Goal: Task Accomplishment & Management: Use online tool/utility

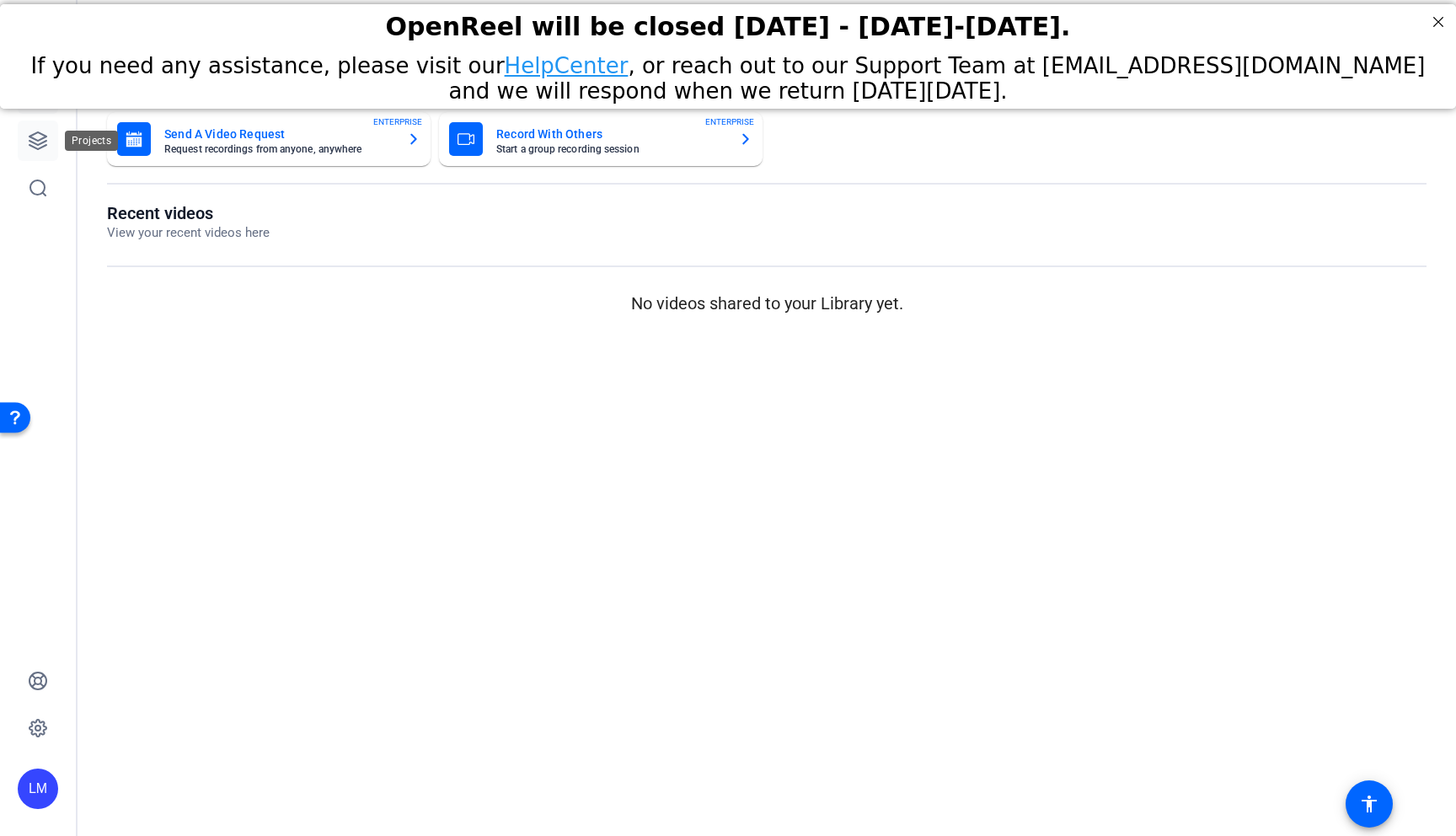
click at [36, 138] on icon at bounding box center [38, 141] width 20 height 20
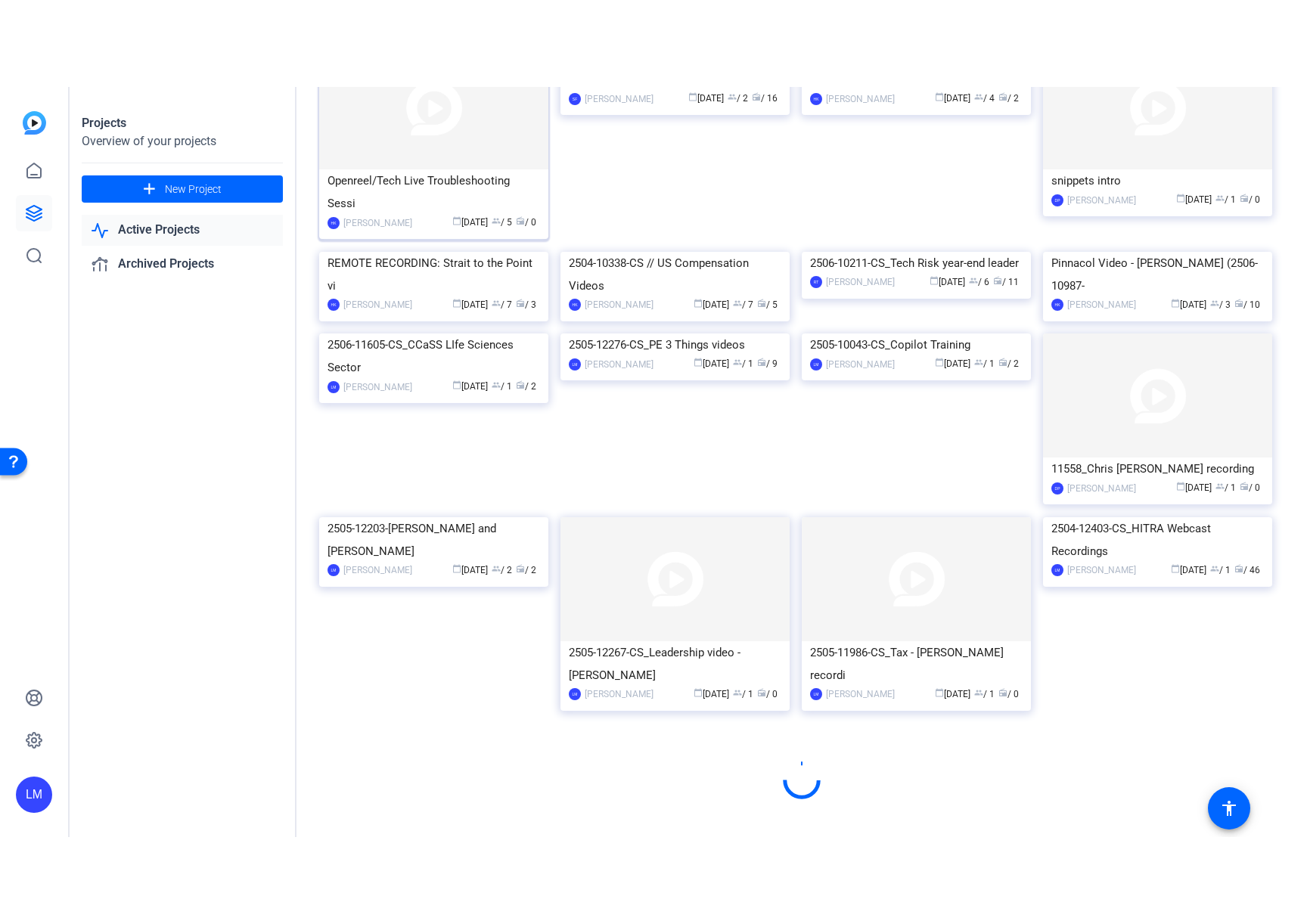
scroll to position [679, 0]
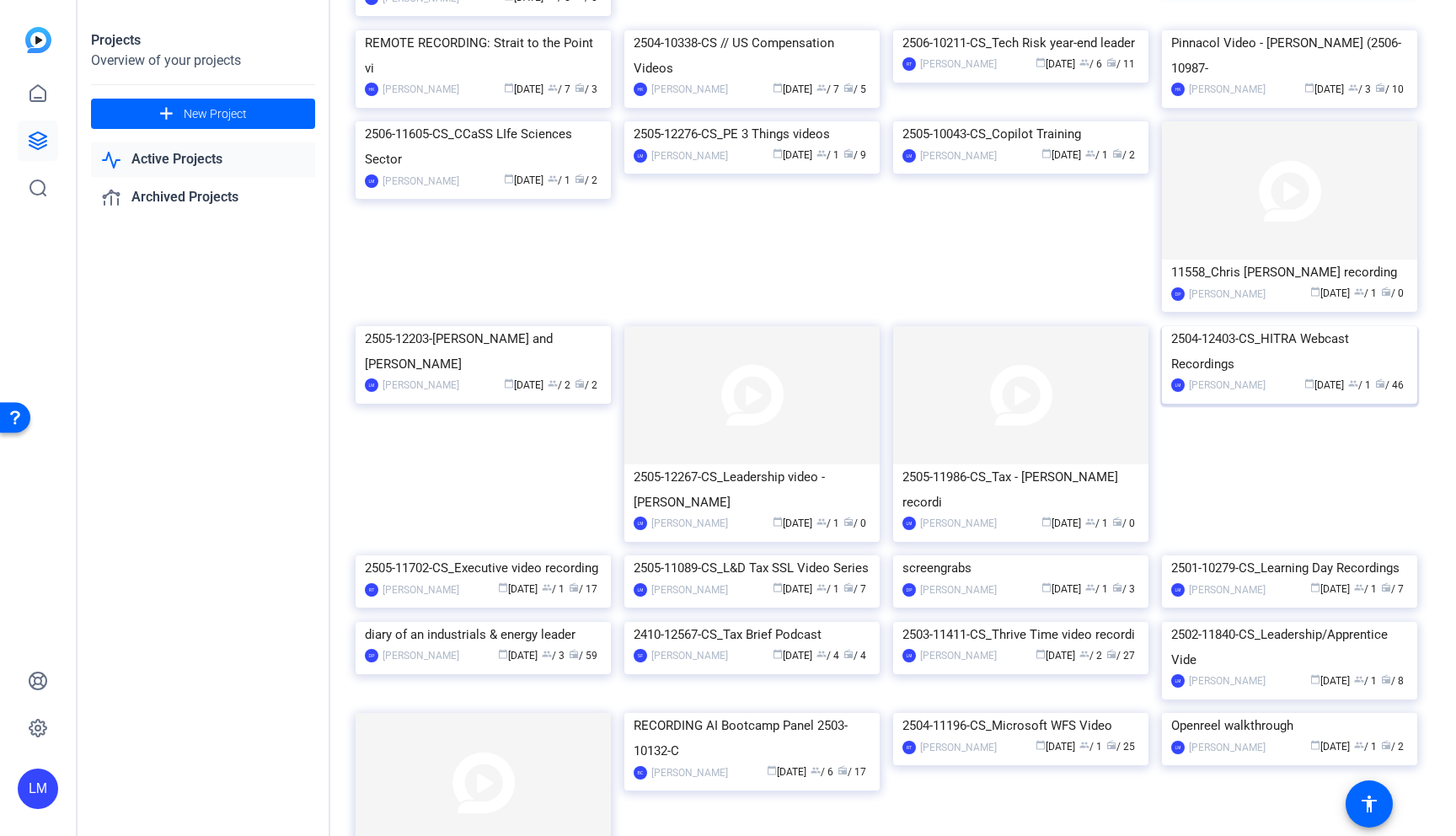
click at [1319, 376] on div "2504-12403-CS_HITRA Webcast Recordings" at bounding box center [1289, 351] width 236 height 51
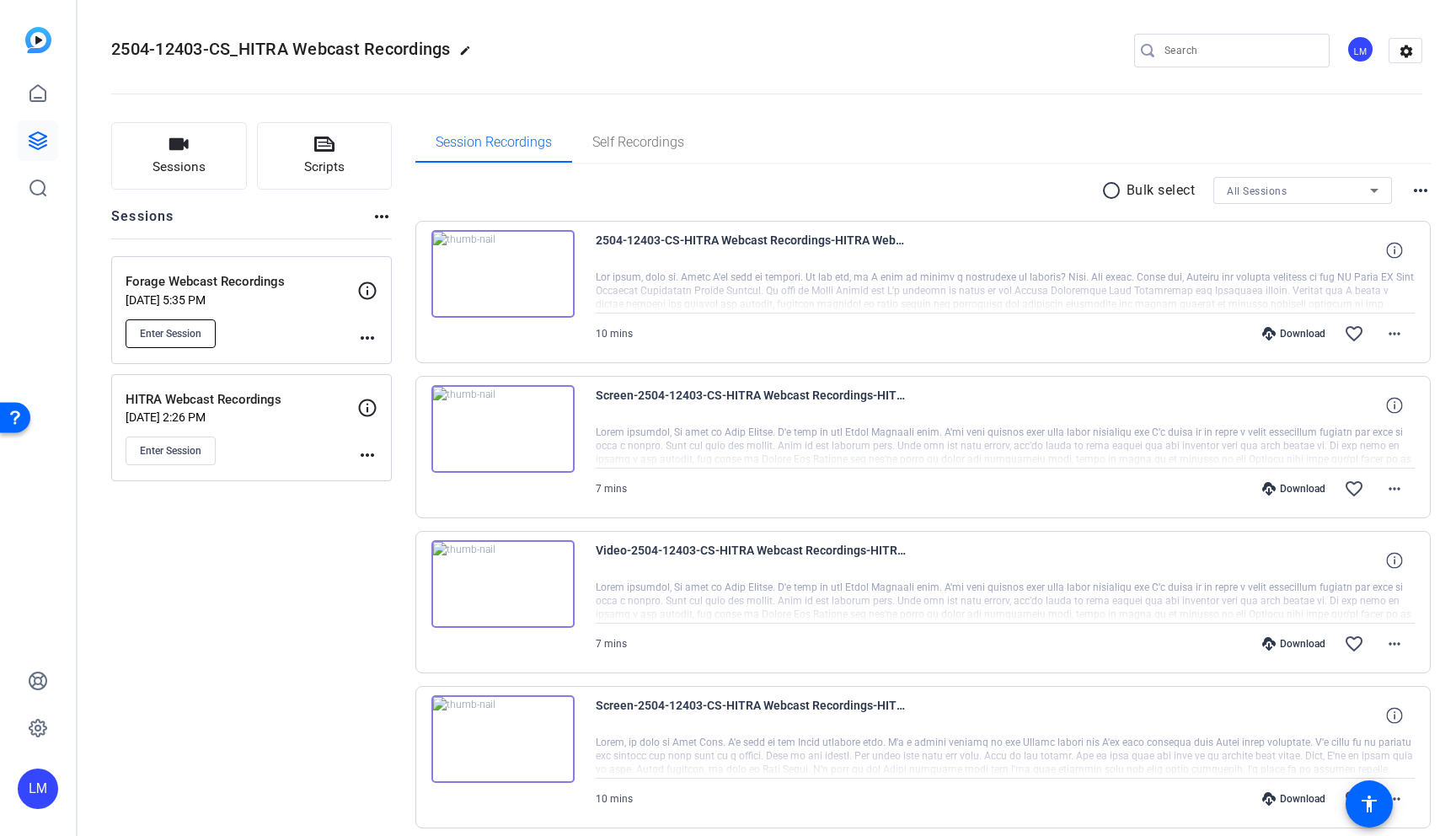
click at [162, 327] on span "Enter Session" at bounding box center [171, 334] width 61 height 14
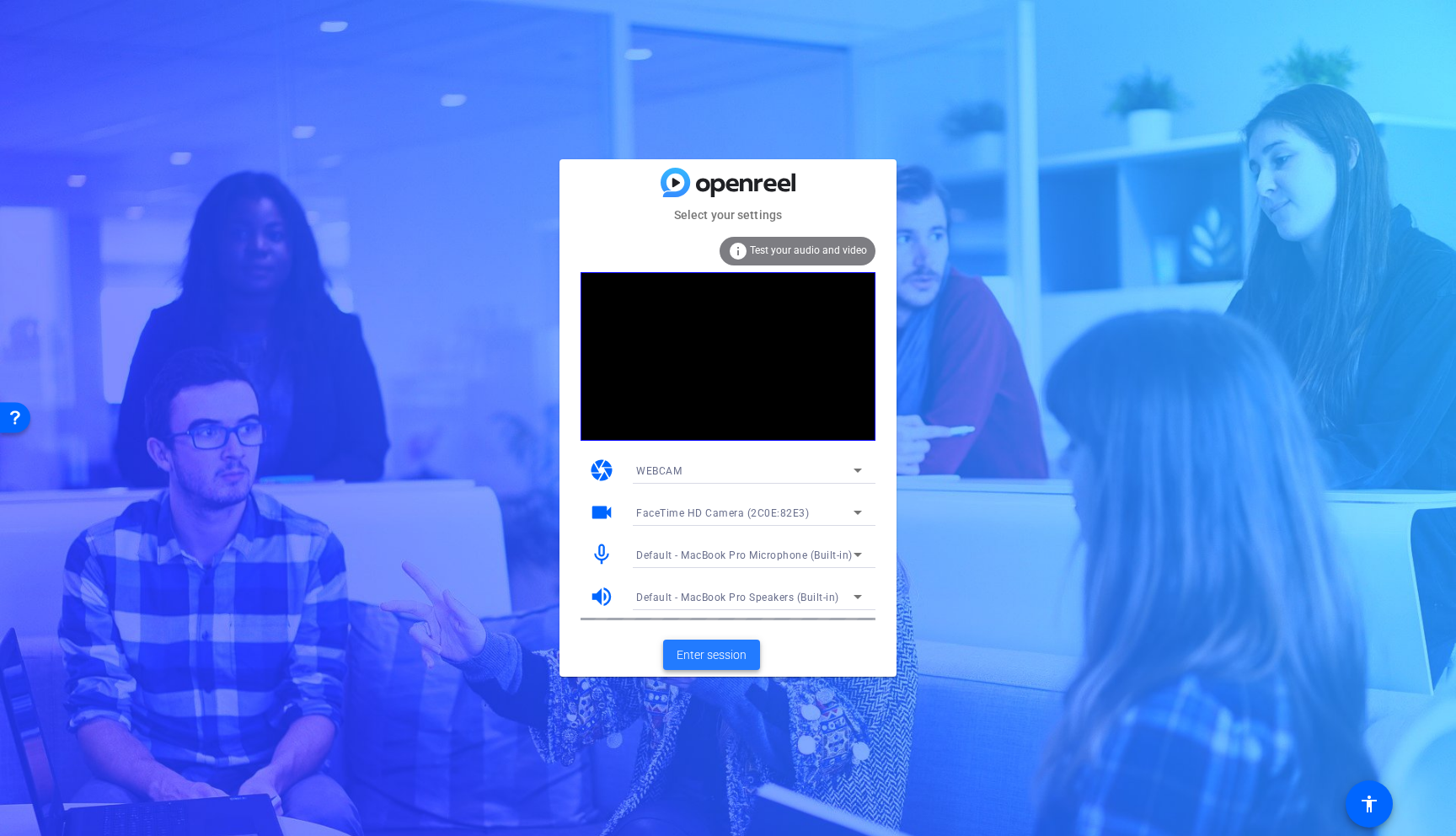
click at [713, 652] on span "Enter session" at bounding box center [711, 654] width 70 height 18
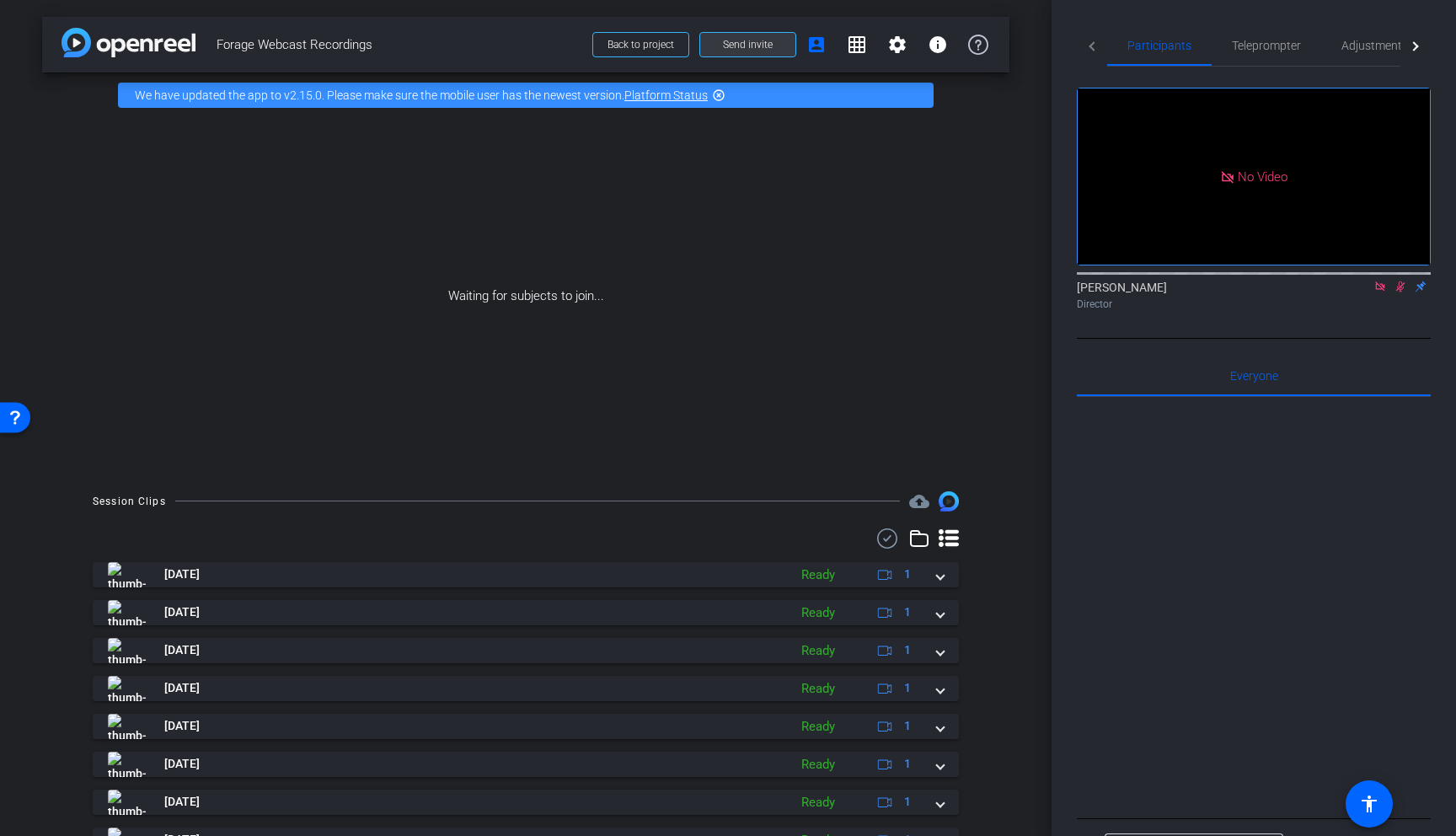
click at [746, 40] on span "Send invite" at bounding box center [748, 44] width 50 height 14
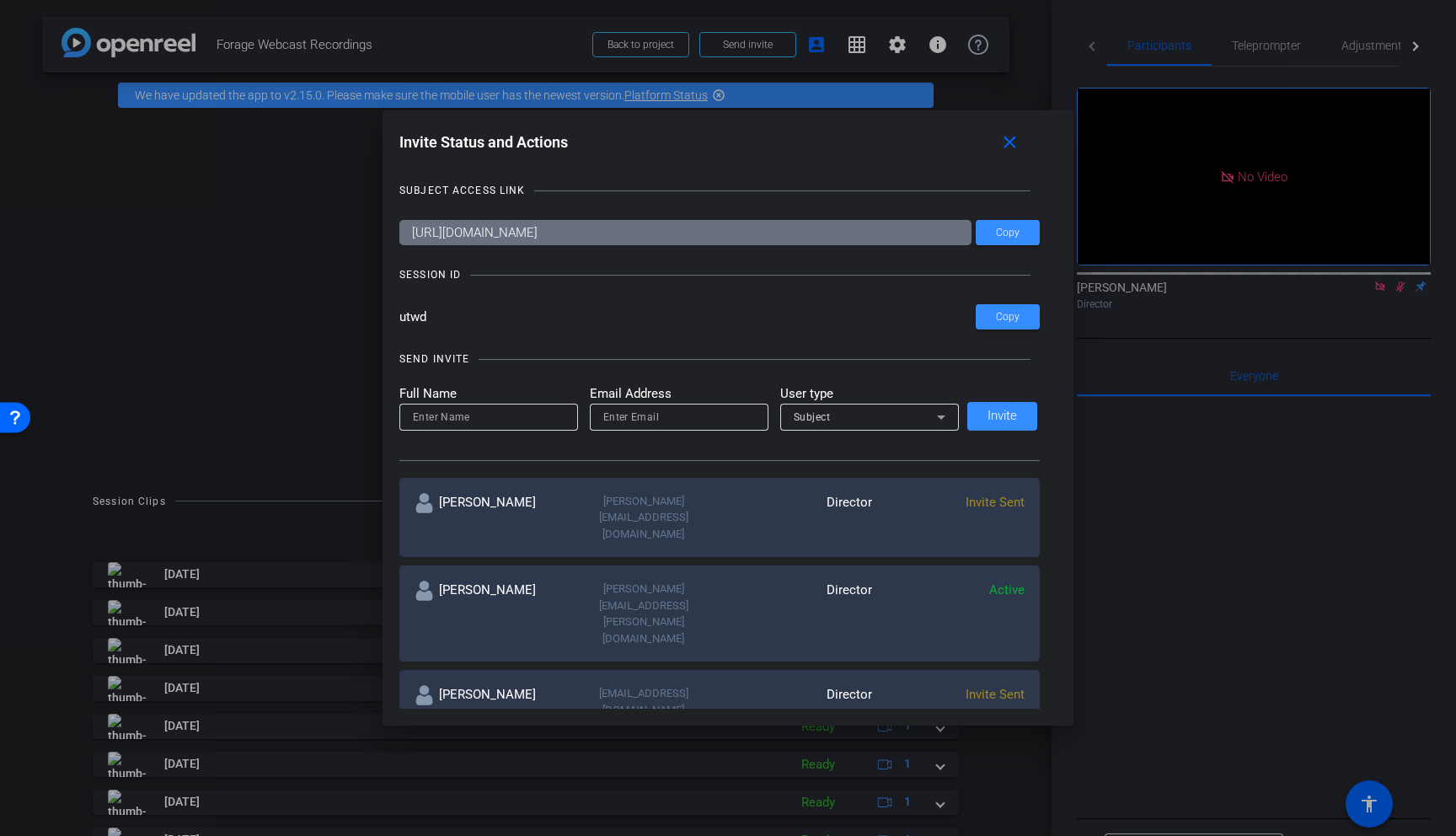
click at [69, 244] on div at bounding box center [728, 418] width 1456 height 836
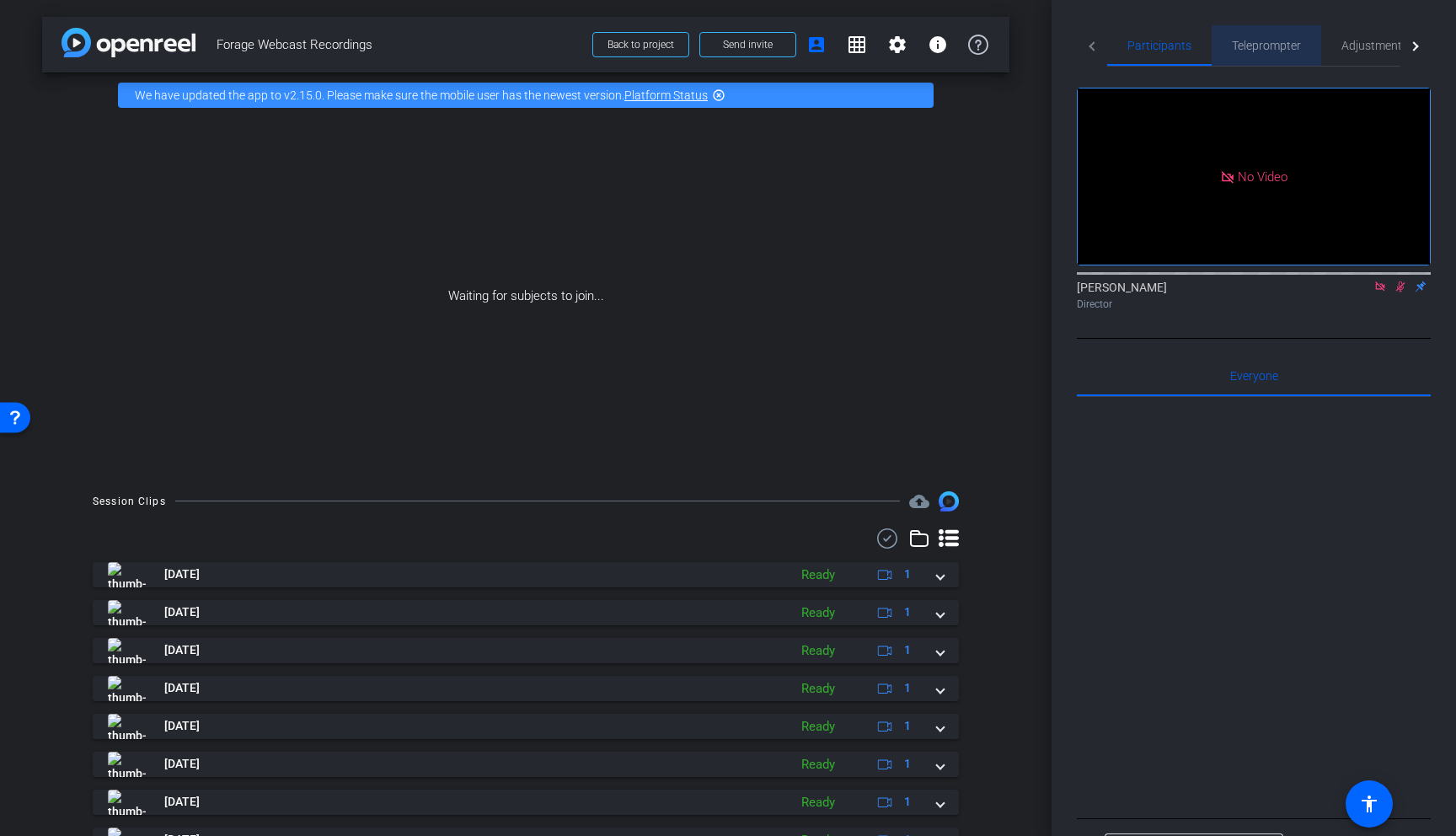
click at [1264, 45] on span "Teleprompter" at bounding box center [1266, 45] width 70 height 12
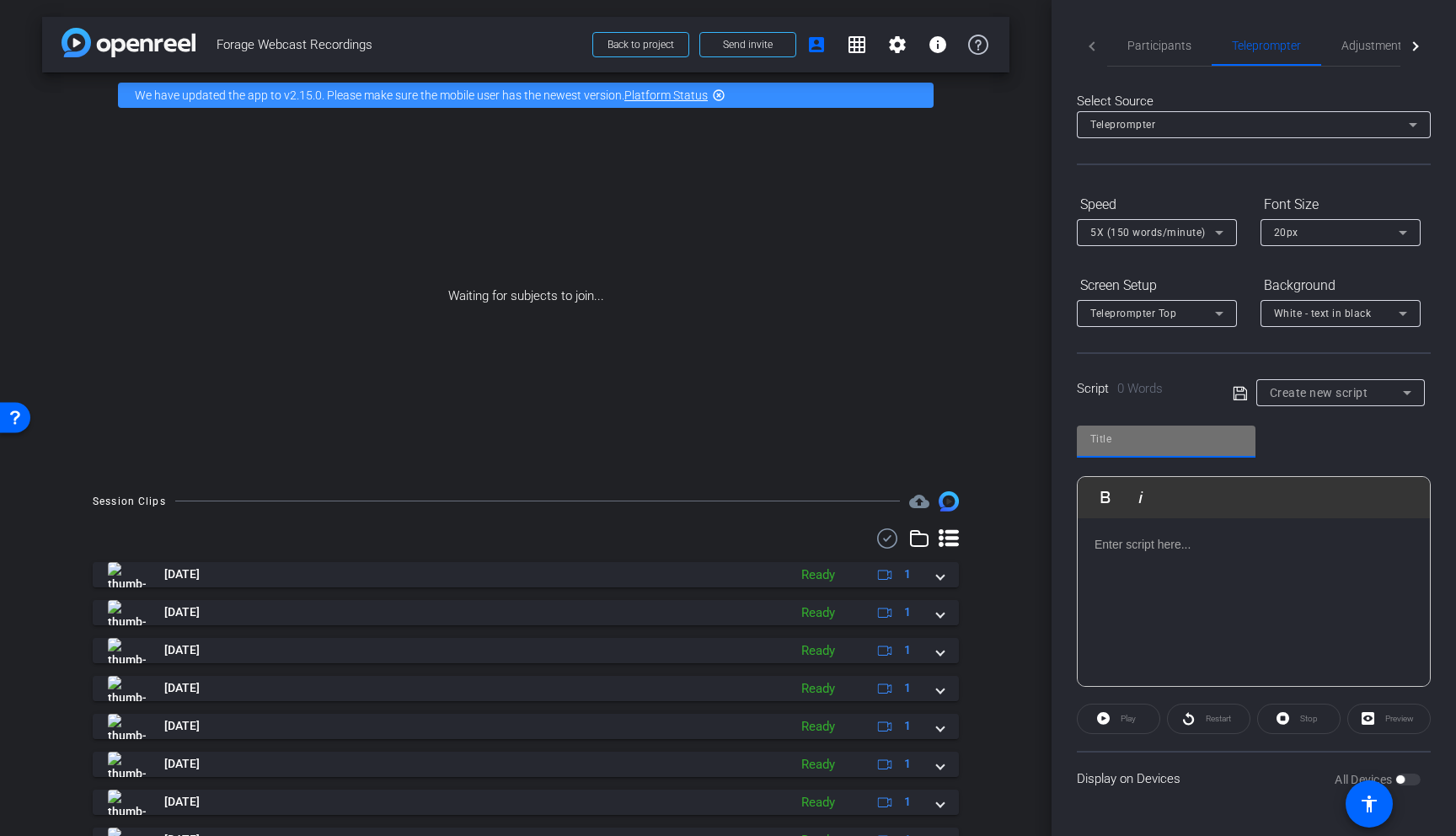
click at [1162, 440] on input "text" at bounding box center [1166, 439] width 152 height 20
paste input "Task Four Intro"
click at [1209, 441] on input "Task Four Intro" at bounding box center [1166, 439] width 152 height 20
type input "Task Four Intro"
click at [1215, 549] on p at bounding box center [1254, 544] width 319 height 19
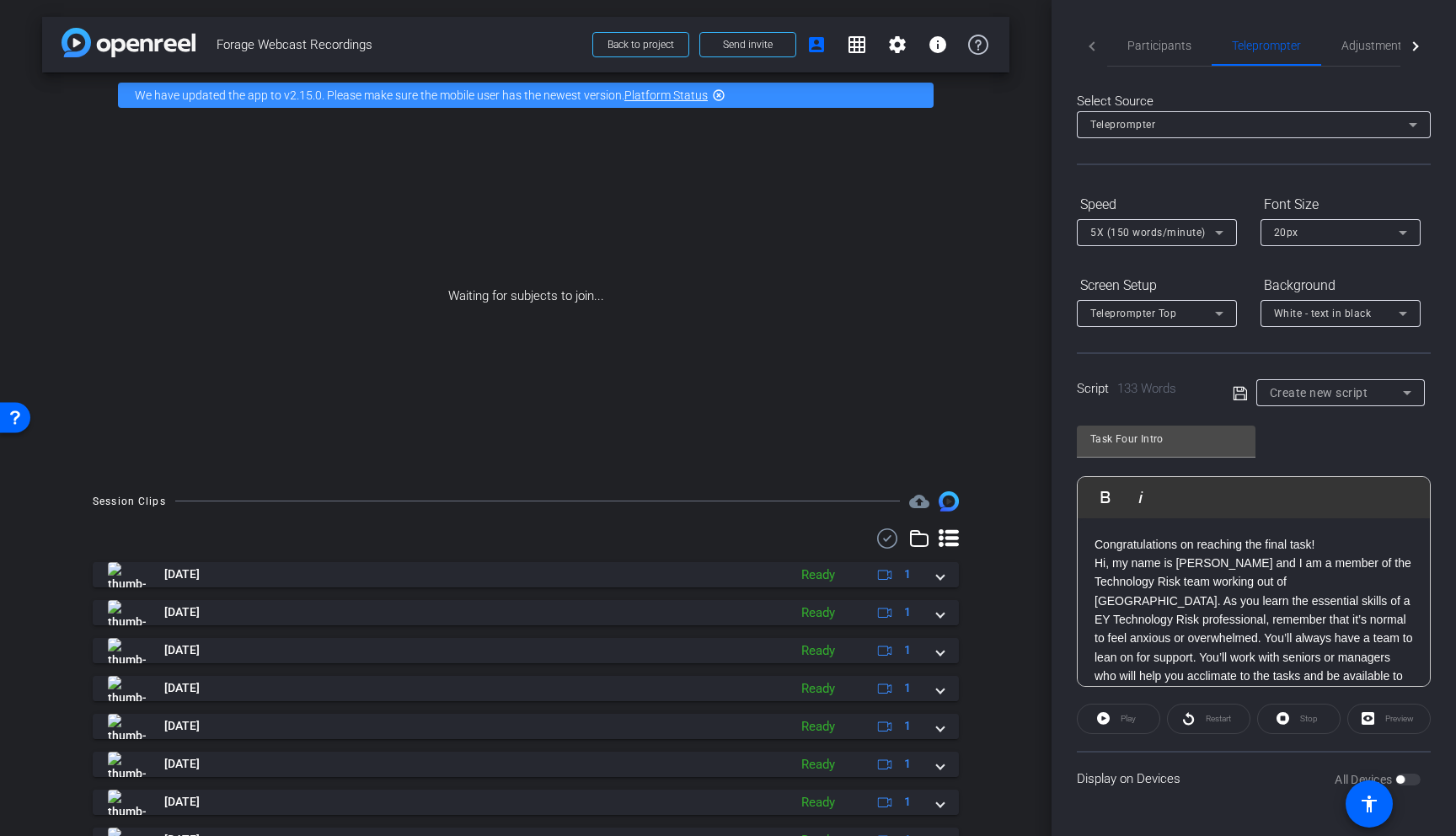
click at [1237, 396] on icon at bounding box center [1240, 394] width 15 height 20
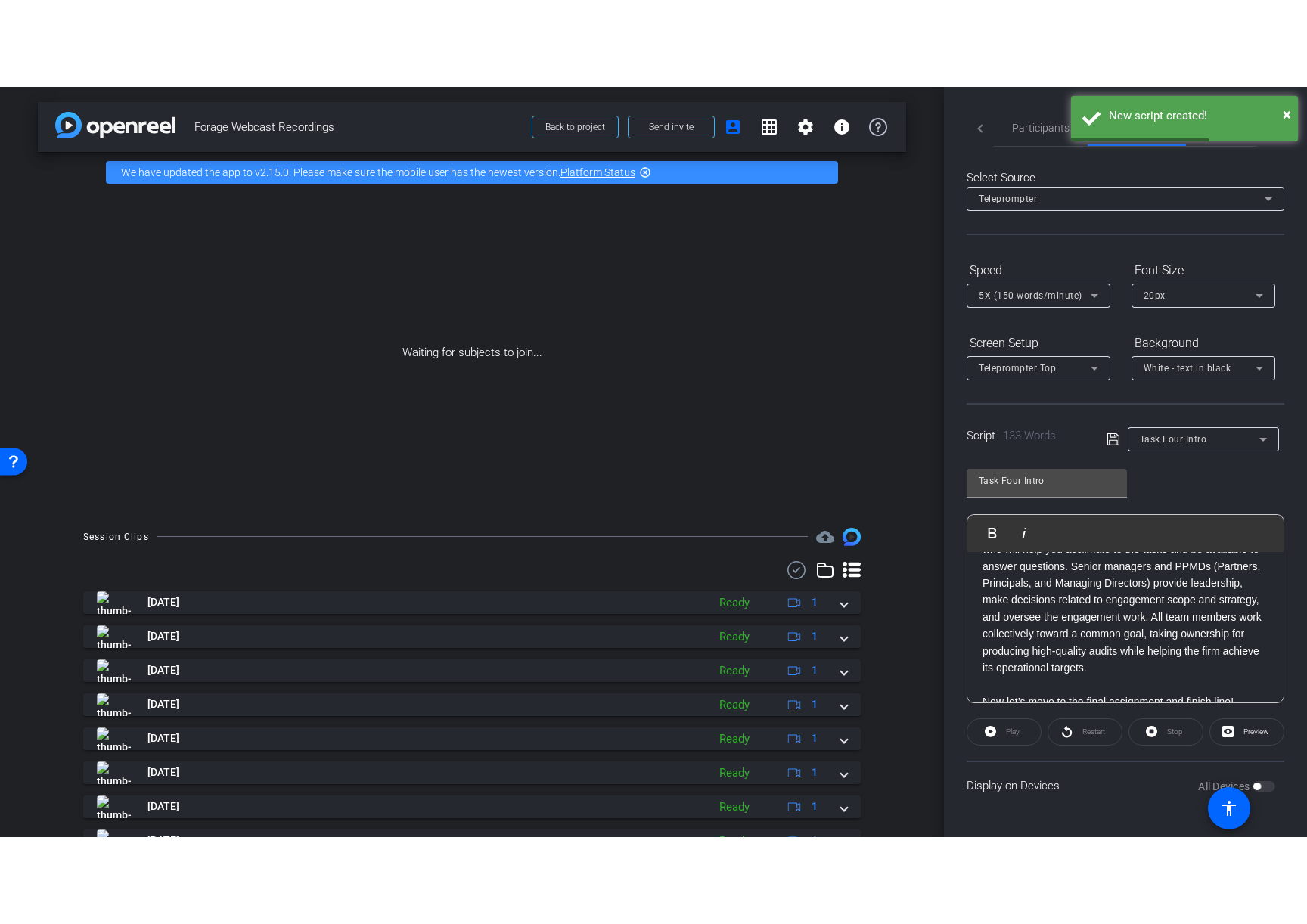
scroll to position [166, 0]
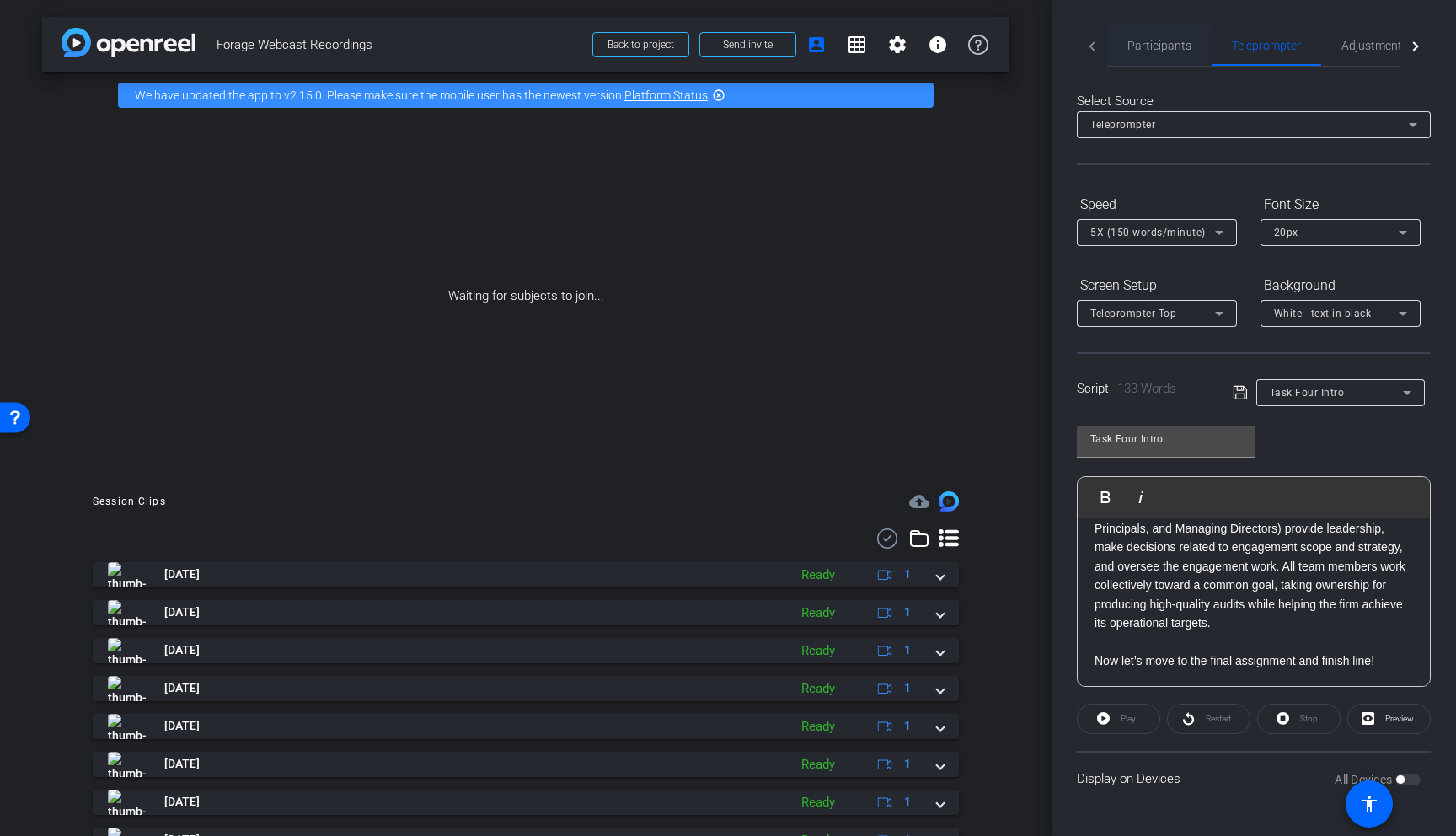
click at [1165, 44] on span "Participants" at bounding box center [1158, 45] width 64 height 12
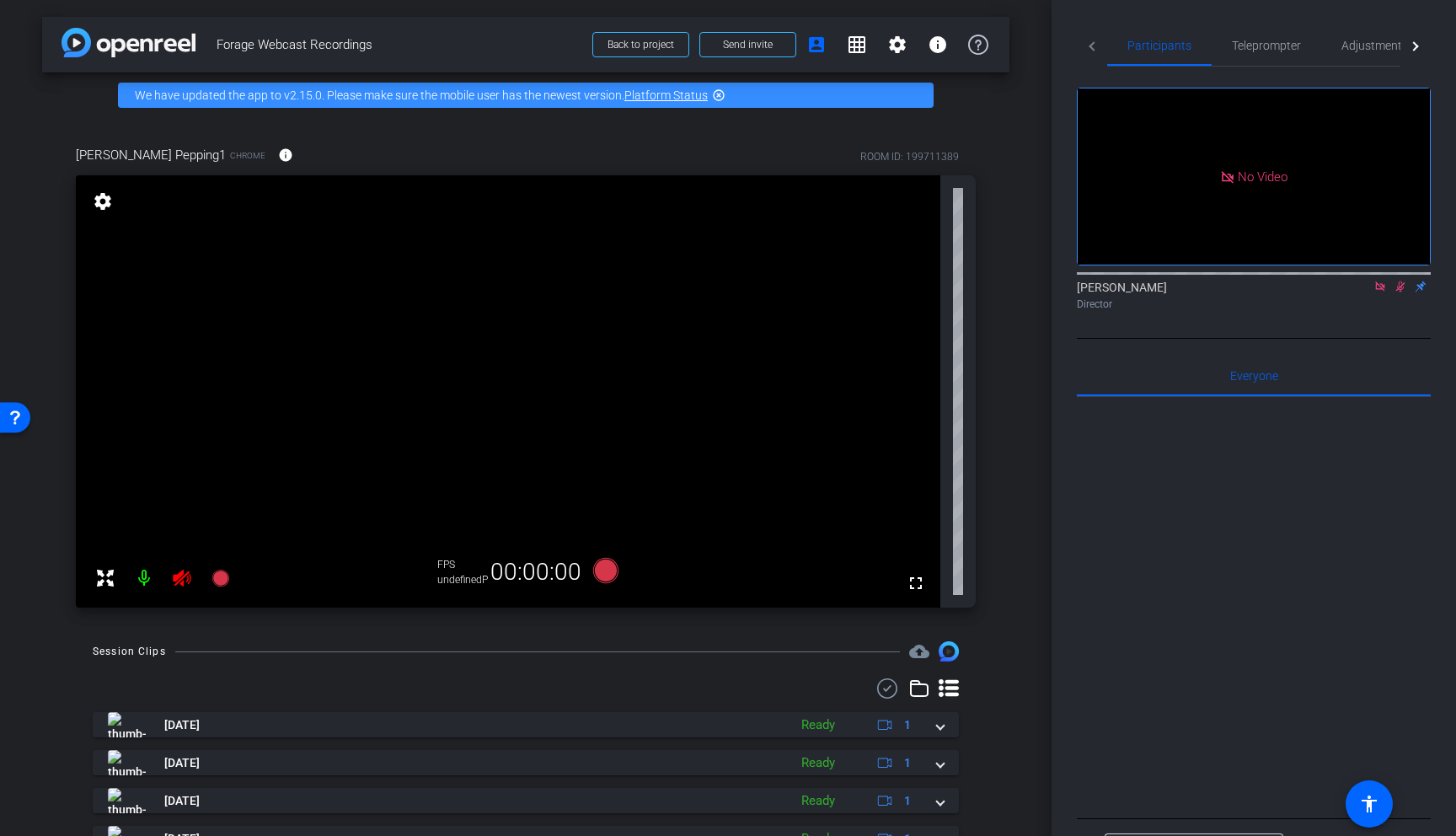
click at [1400, 281] on icon at bounding box center [1400, 286] width 14 height 12
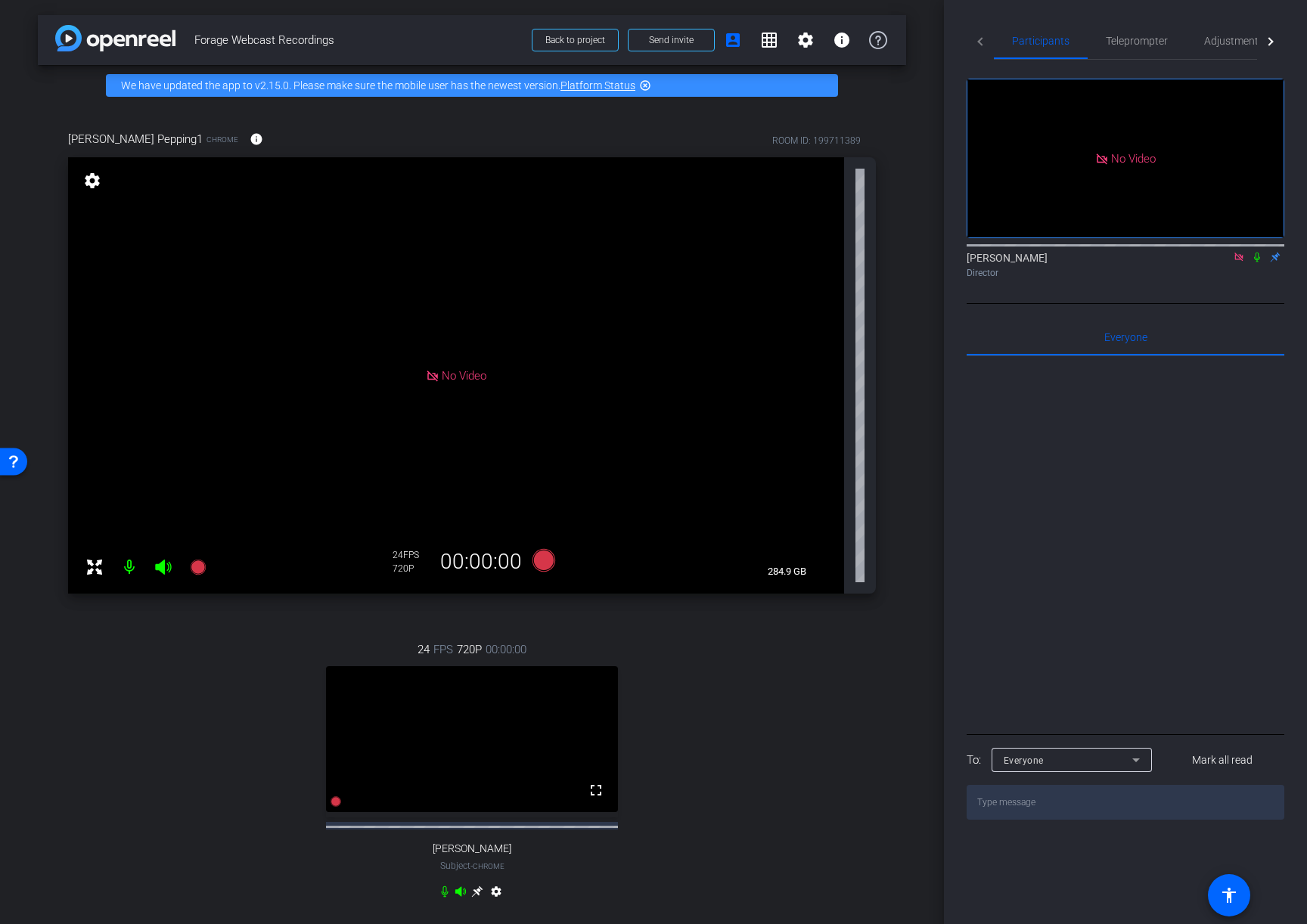
click at [772, 749] on div "24 FPS 720P 00:00:00 fullscreen Leon Gellen Subject - Chrome settings" at bounding box center [472, 772] width 808 height 312
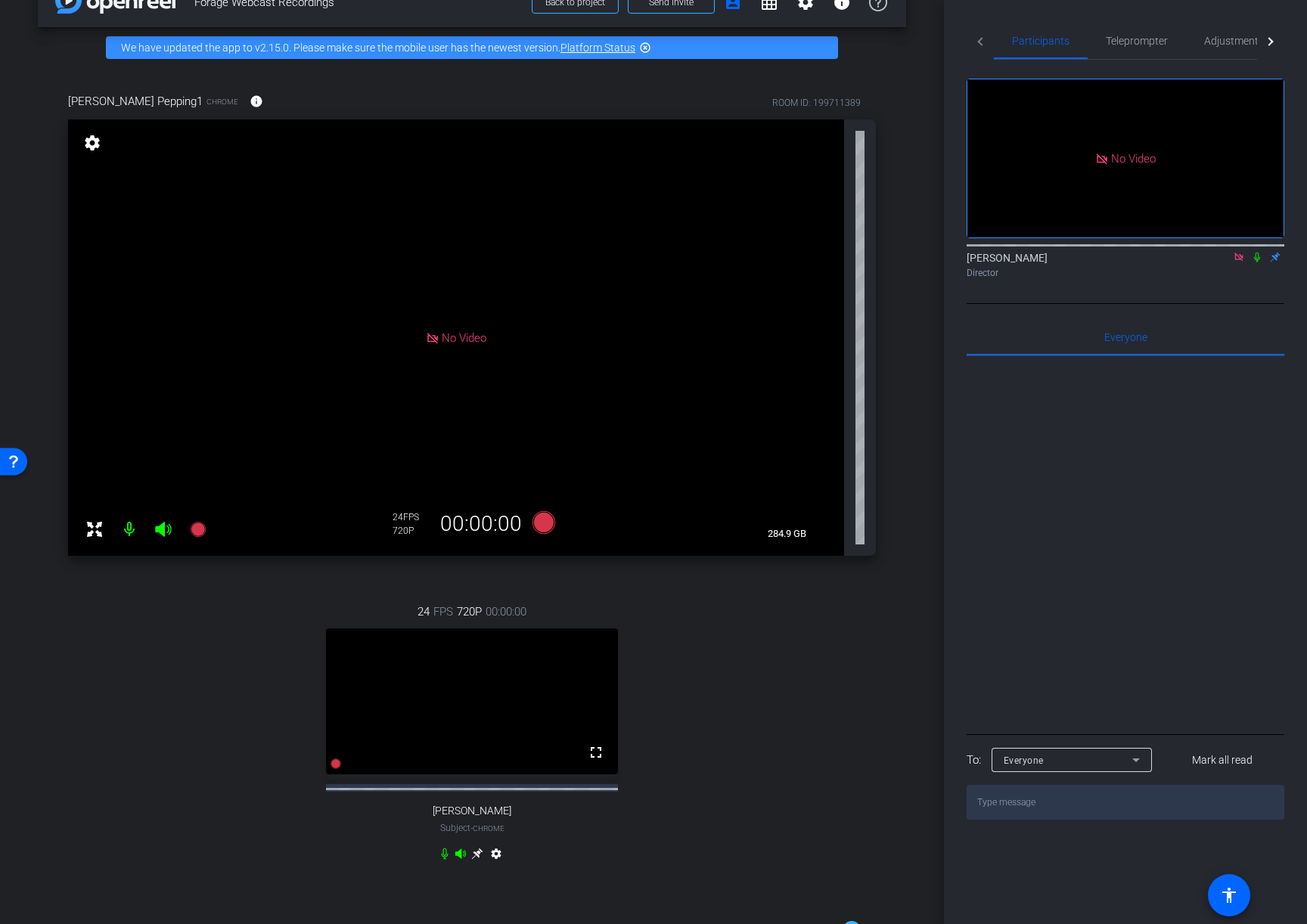
scroll to position [59, 0]
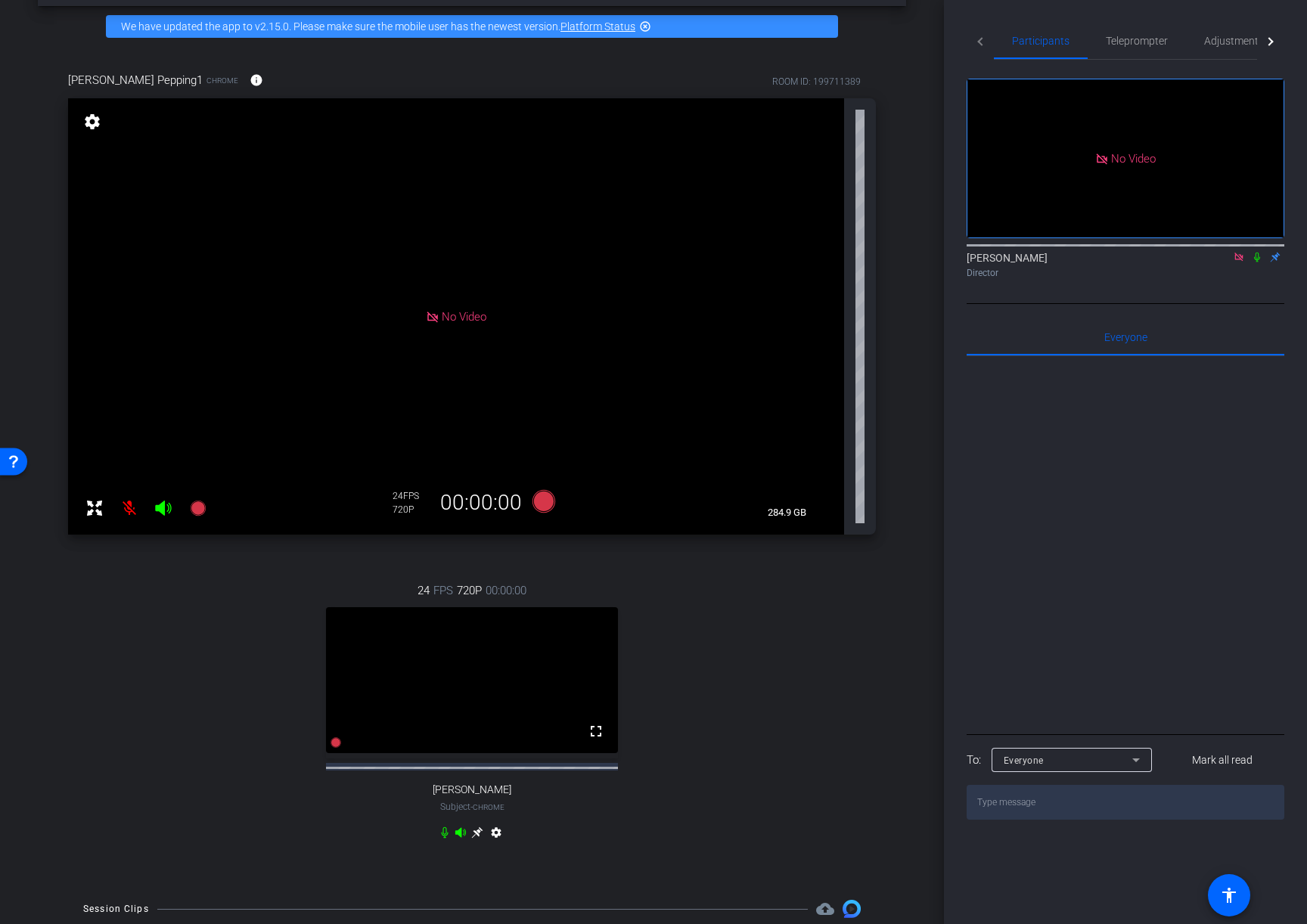
click at [498, 749] on mat-icon "settings" at bounding box center [496, 836] width 18 height 18
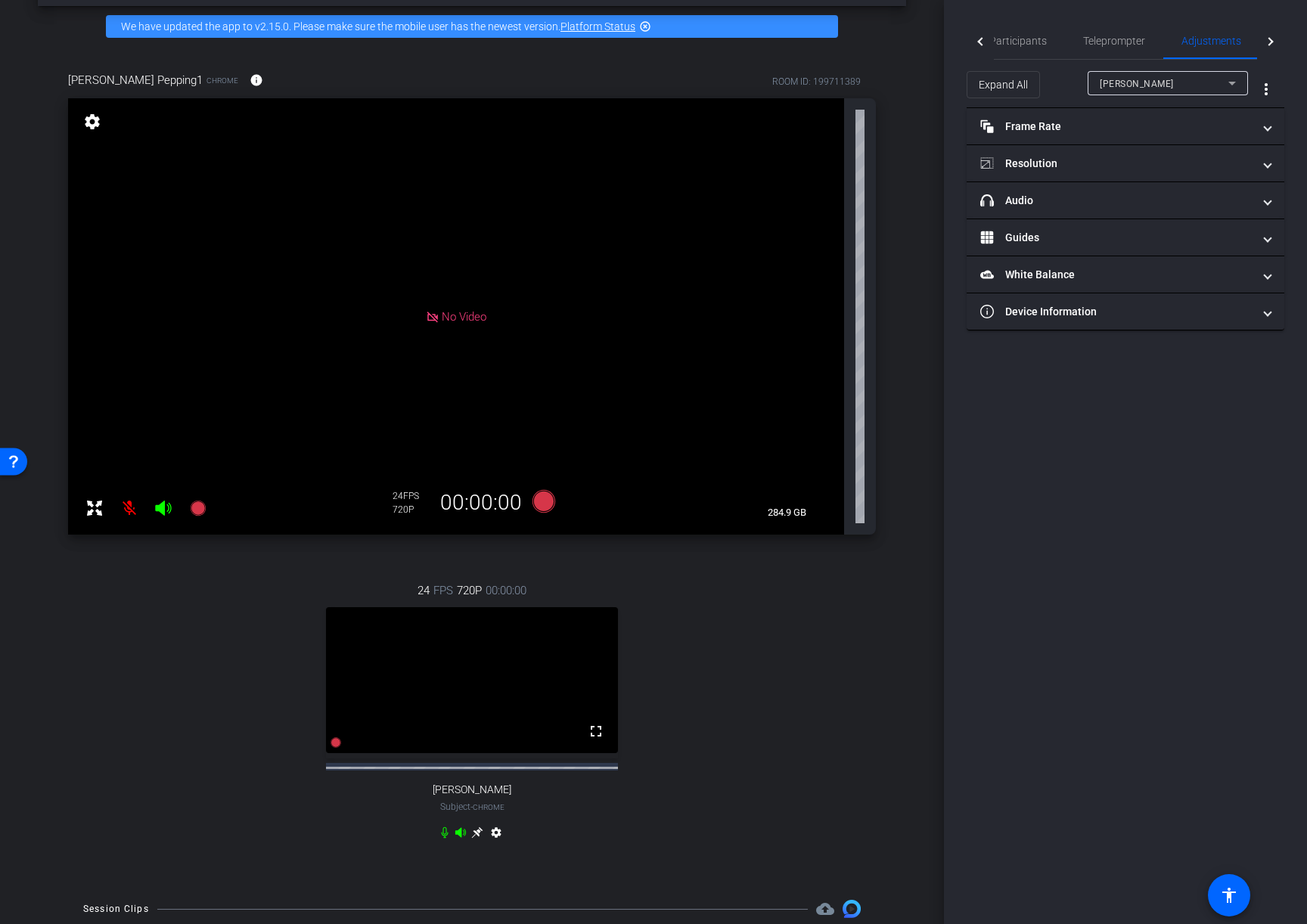
click at [475, 749] on icon at bounding box center [477, 833] width 12 height 12
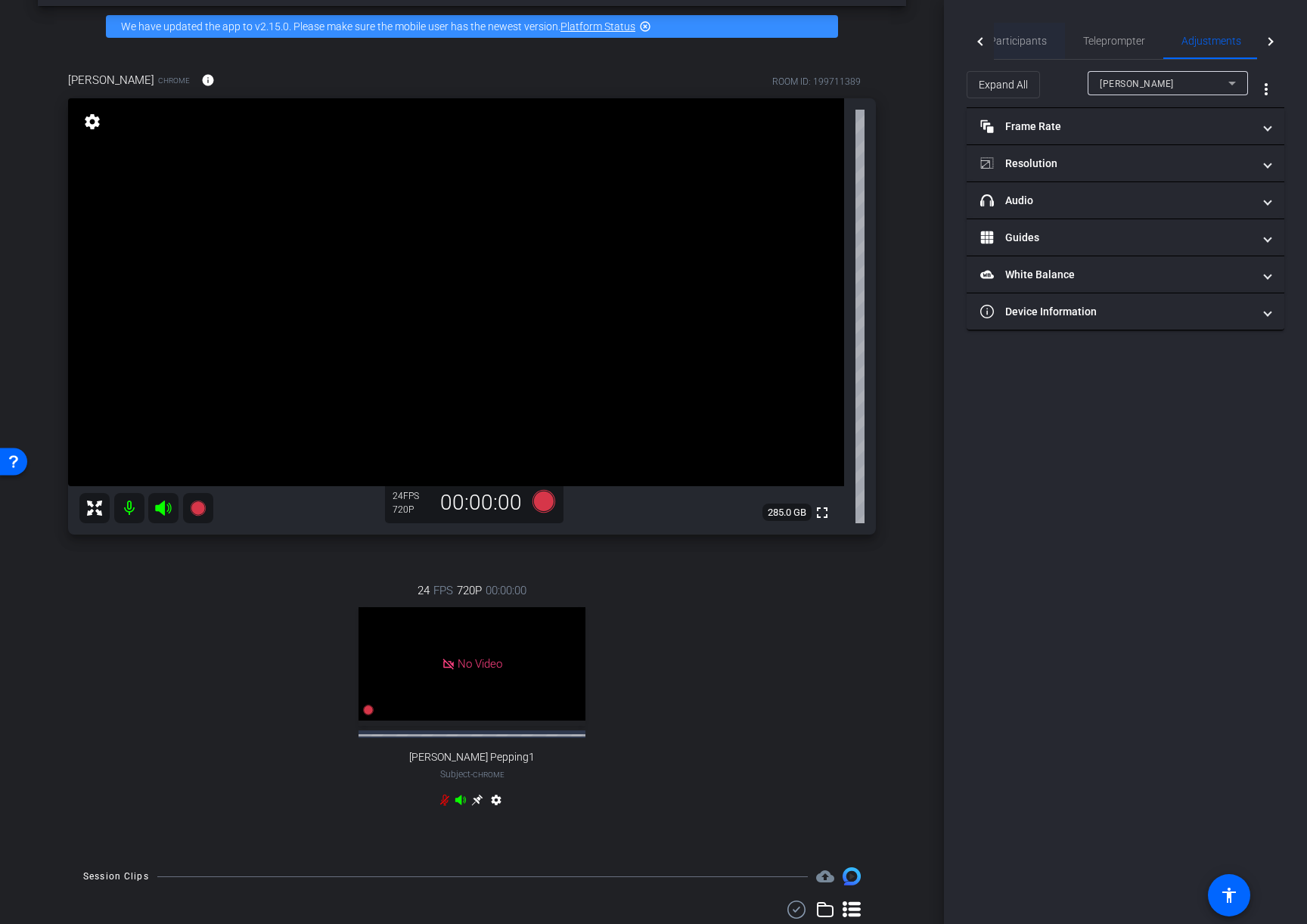
click at [1021, 40] on span "Participants" at bounding box center [1017, 41] width 57 height 11
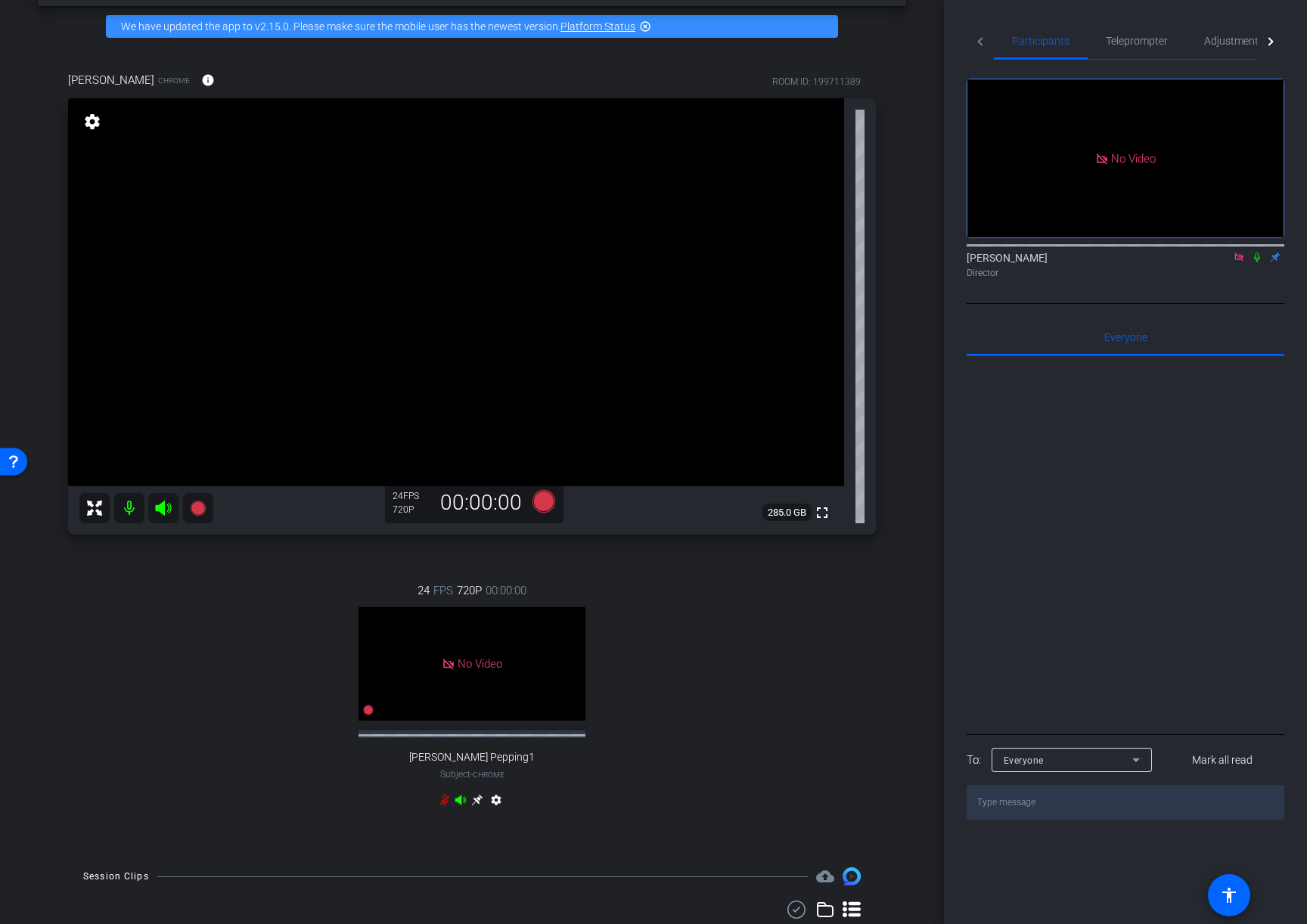
click at [90, 121] on mat-icon "settings" at bounding box center [92, 121] width 21 height 18
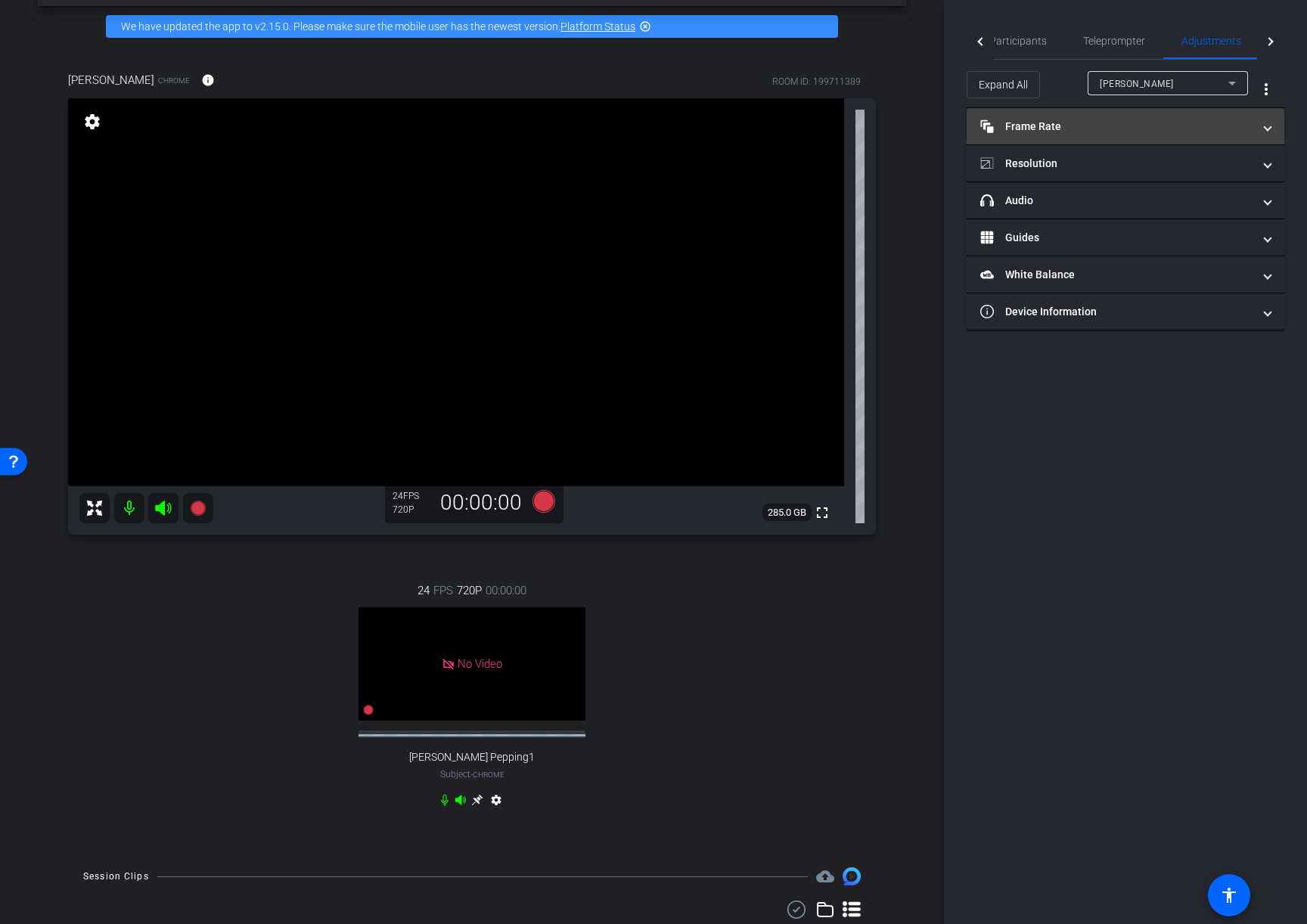
click at [1049, 133] on mat-panel-title "Frame Rate Frame Rate" at bounding box center [1116, 126] width 272 height 16
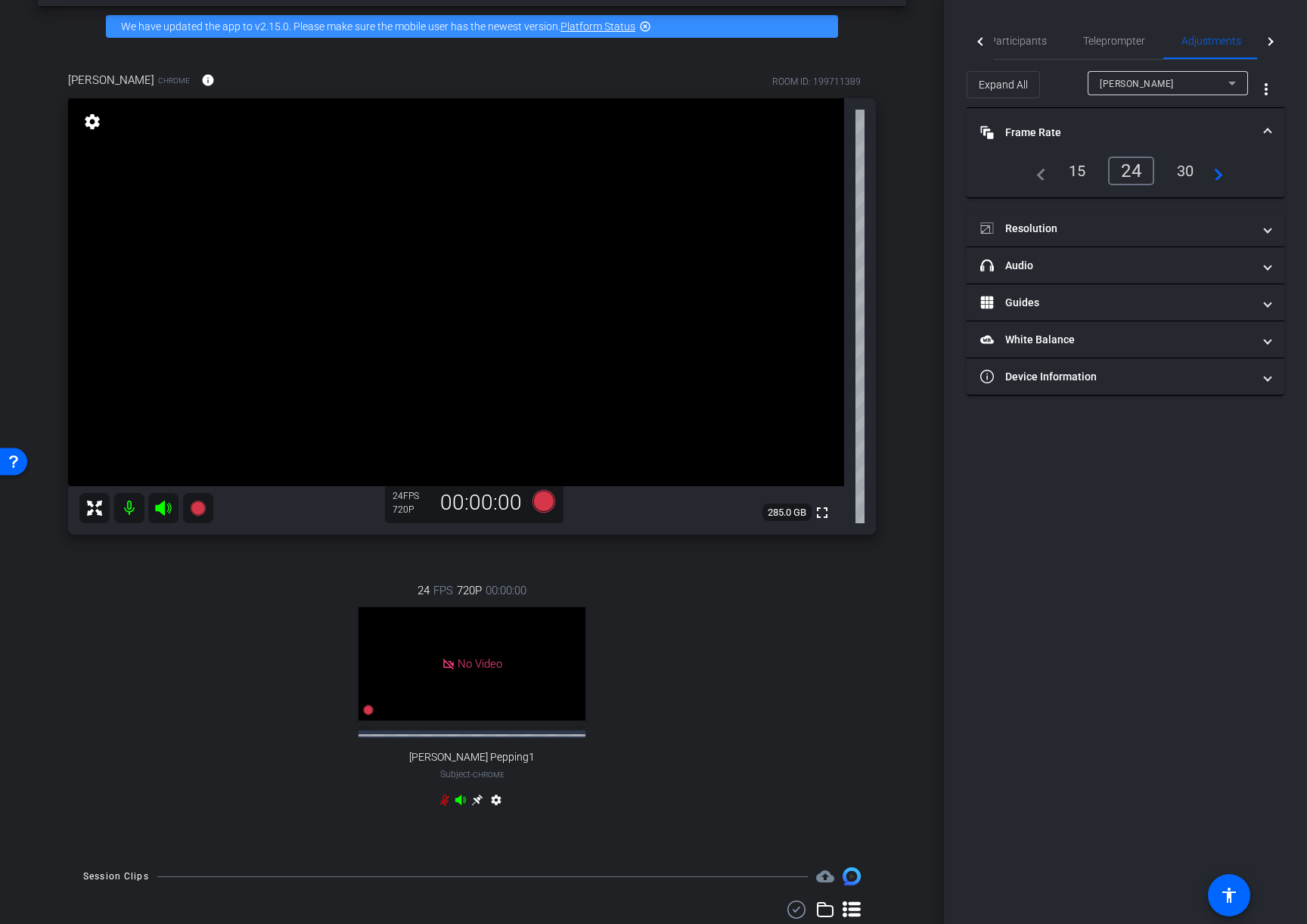
click at [1184, 171] on div "30" at bounding box center [1186, 170] width 40 height 26
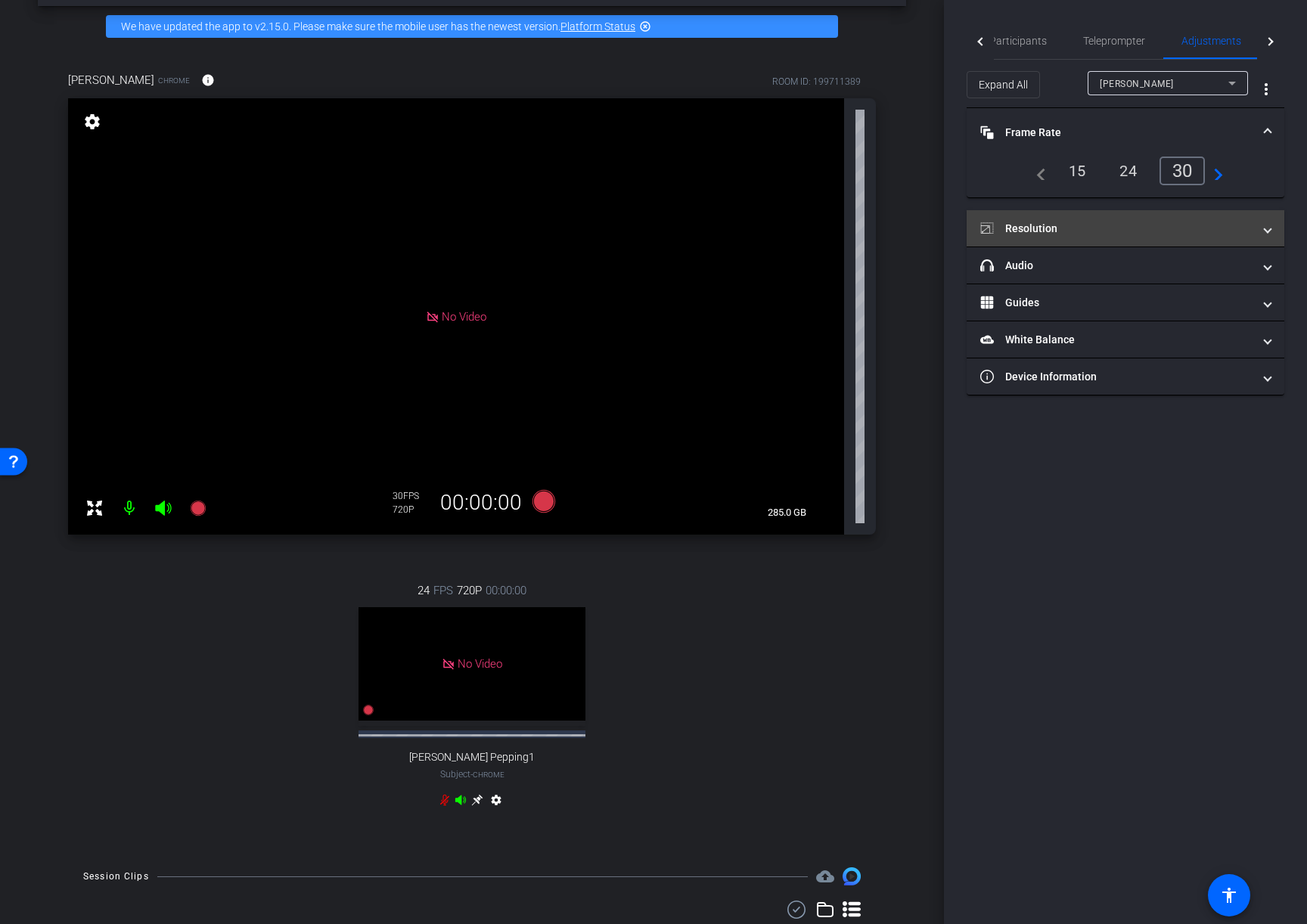
click at [1121, 221] on mat-panel-title "Resolution" at bounding box center [1116, 228] width 272 height 16
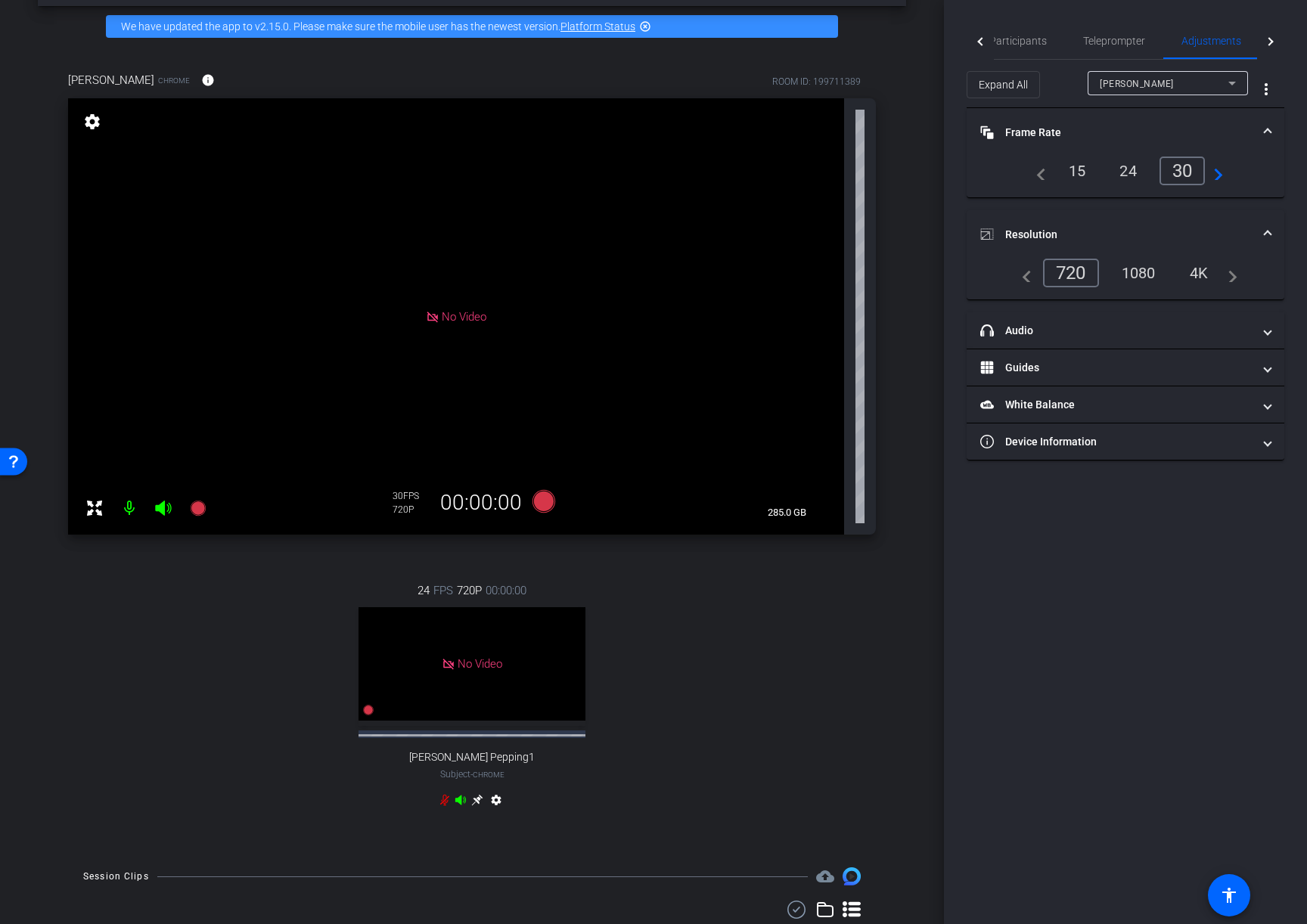
click at [1140, 274] on div "1080" at bounding box center [1139, 273] width 57 height 26
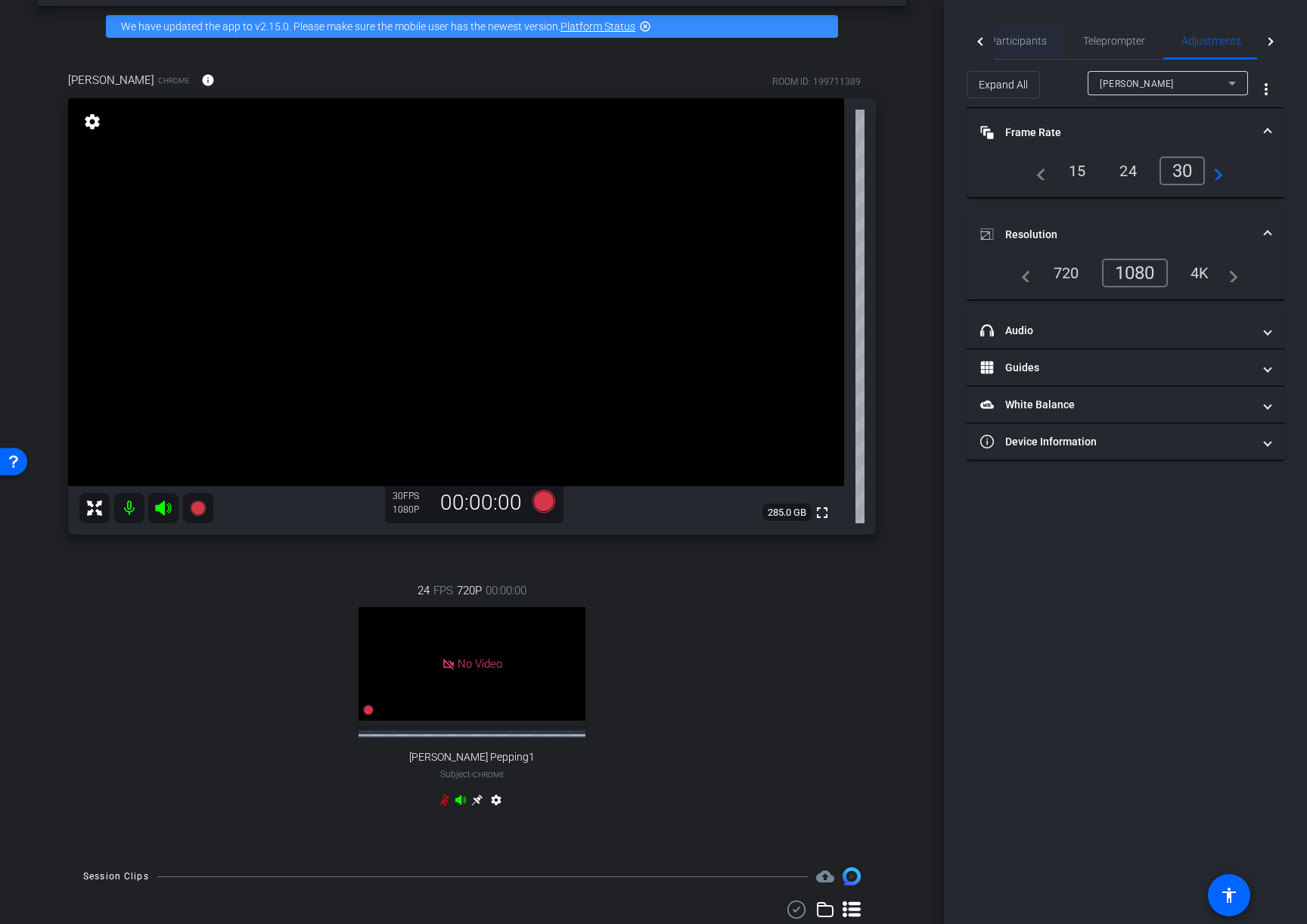
click at [1016, 43] on span "Participants" at bounding box center [1017, 41] width 57 height 11
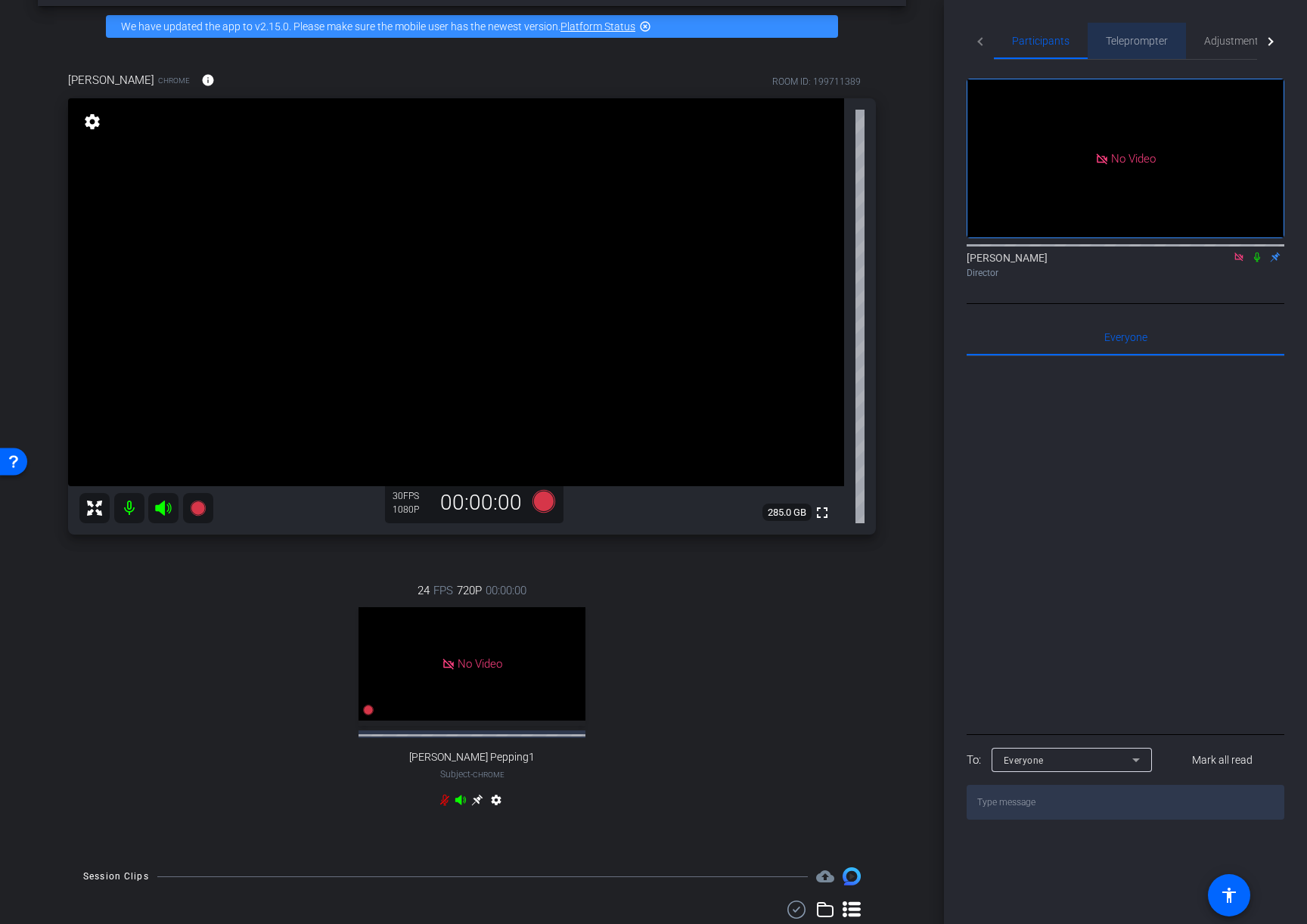
click at [1130, 43] on span "Teleprompter" at bounding box center [1136, 41] width 62 height 11
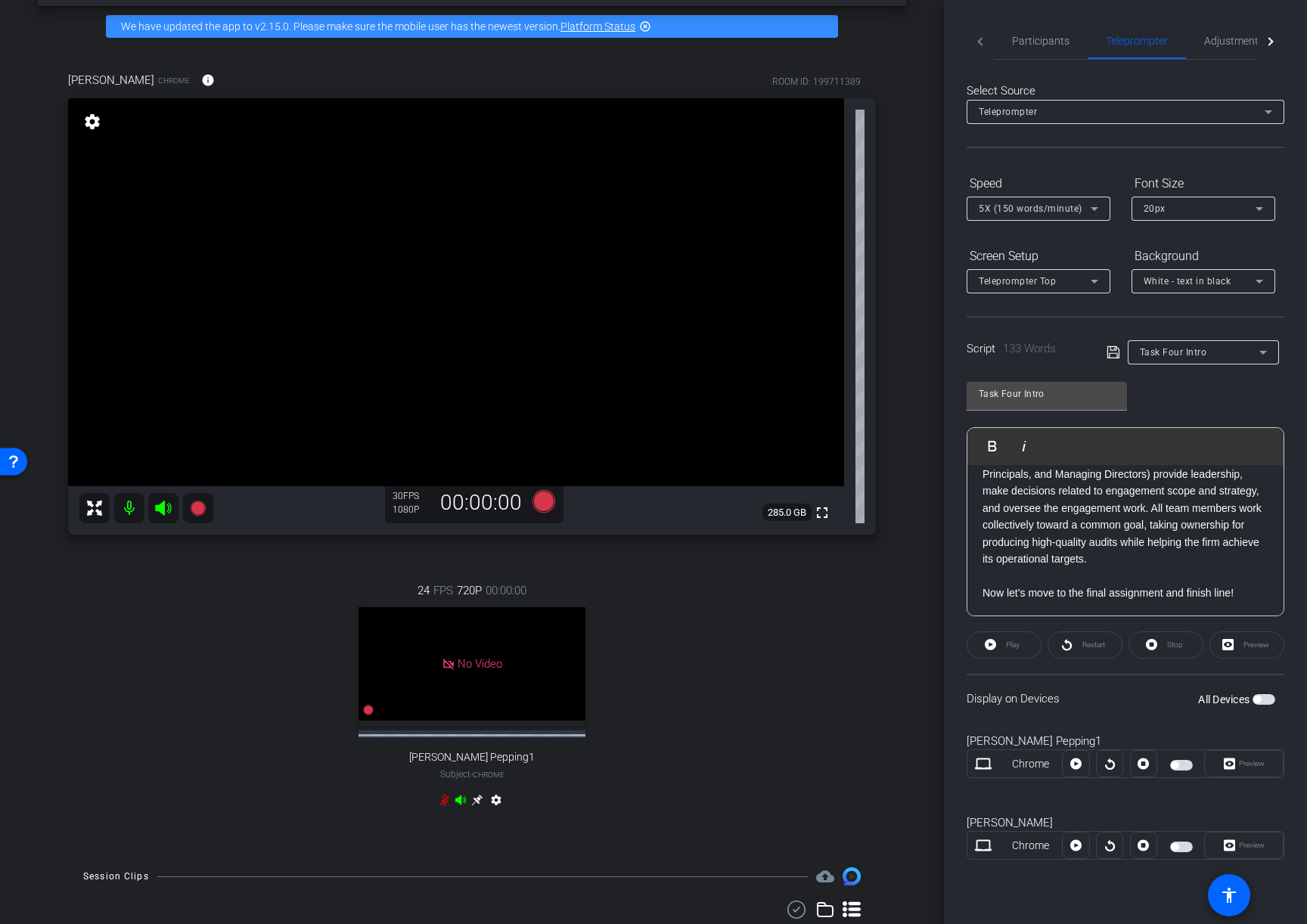
click at [1252, 703] on button "All Devices" at bounding box center [1263, 699] width 22 height 11
click at [1019, 646] on span "Play" at bounding box center [1012, 645] width 13 height 8
click at [1037, 36] on span "Participants" at bounding box center [1040, 41] width 57 height 11
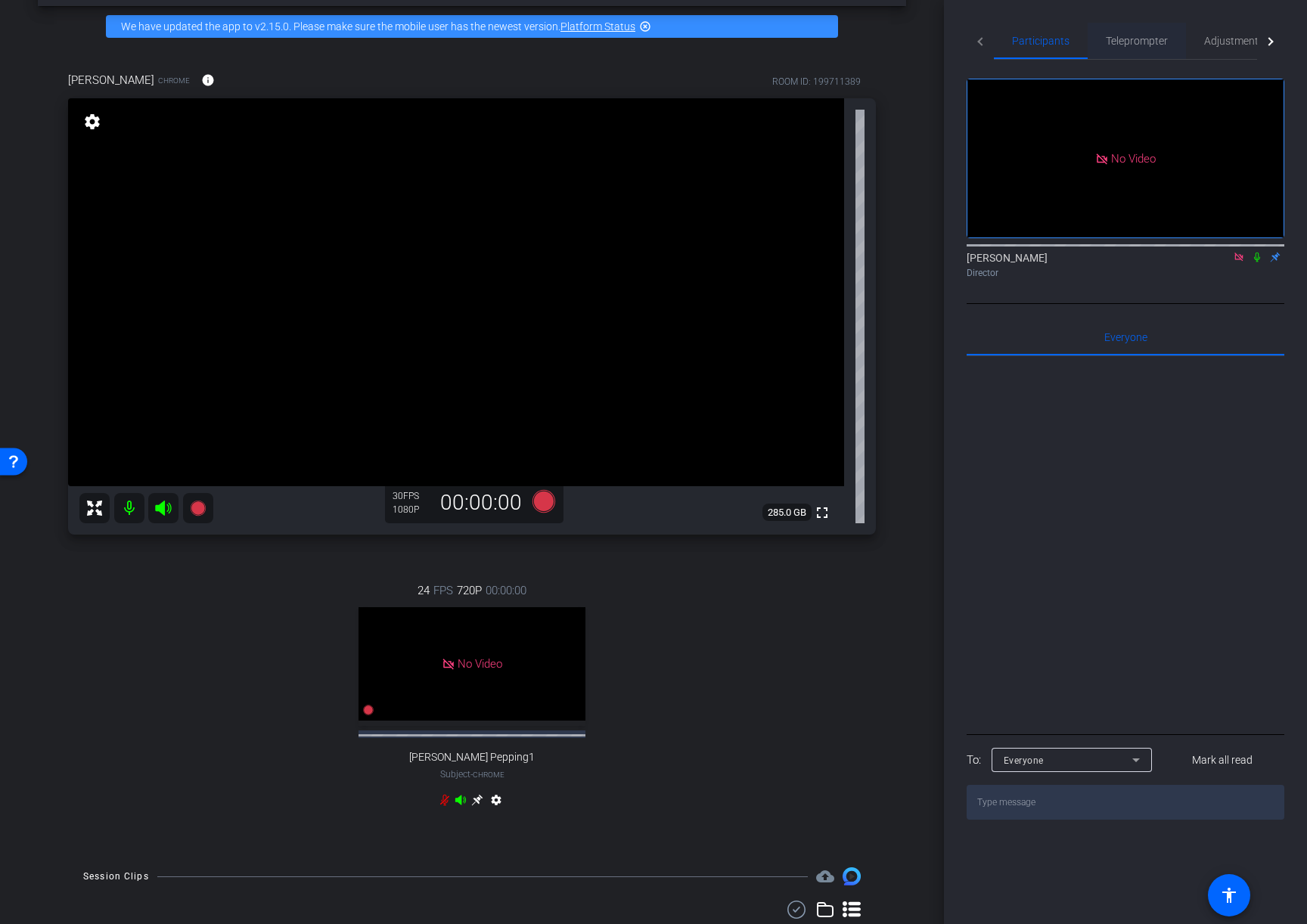
click at [1141, 45] on span "Teleprompter" at bounding box center [1136, 41] width 62 height 11
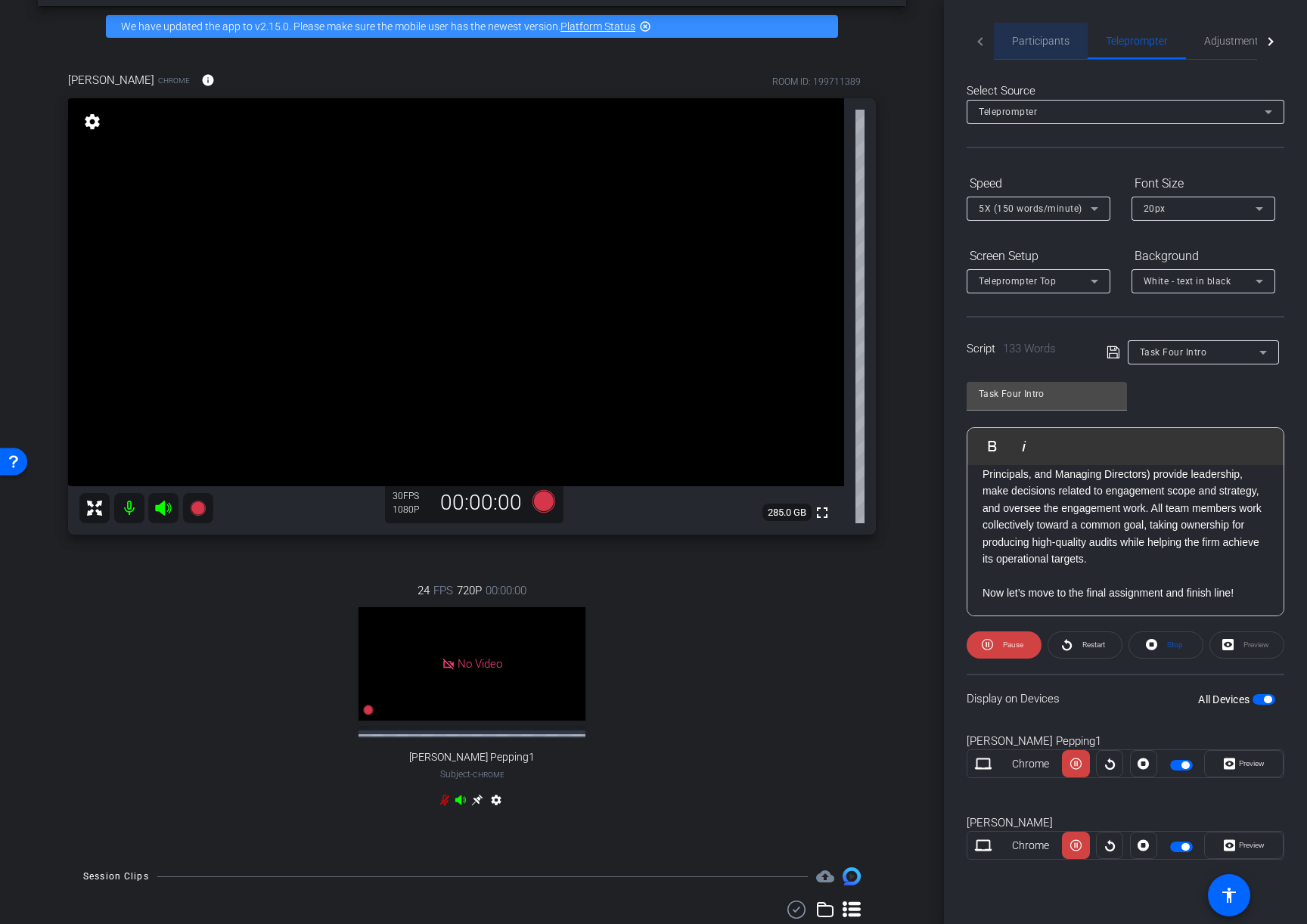
click at [1048, 40] on span "Participants" at bounding box center [1040, 41] width 57 height 11
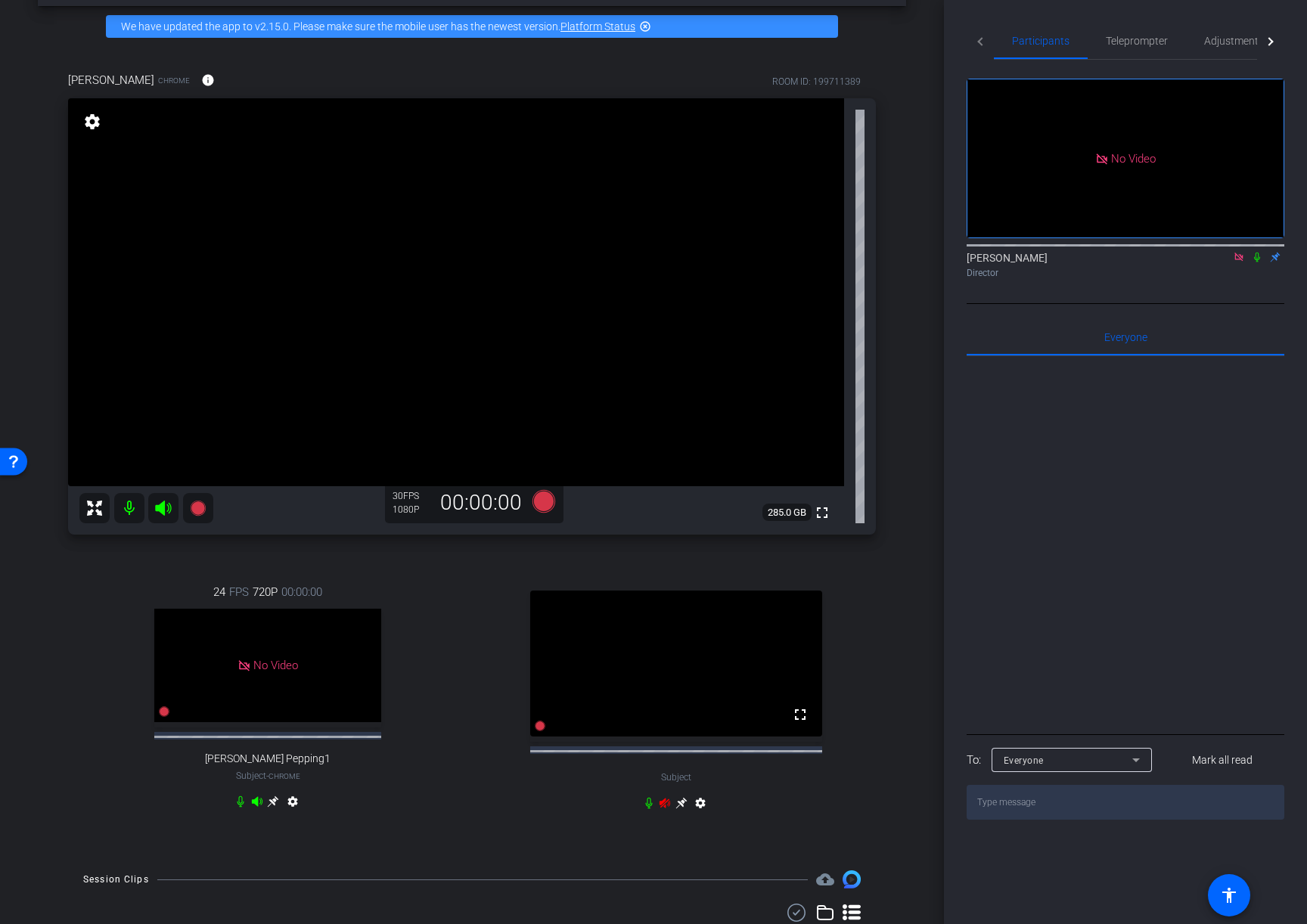
click at [662, 749] on div "fullscreen Subject settings" at bounding box center [676, 699] width 400 height 283
click at [662, 749] on icon at bounding box center [665, 803] width 11 height 10
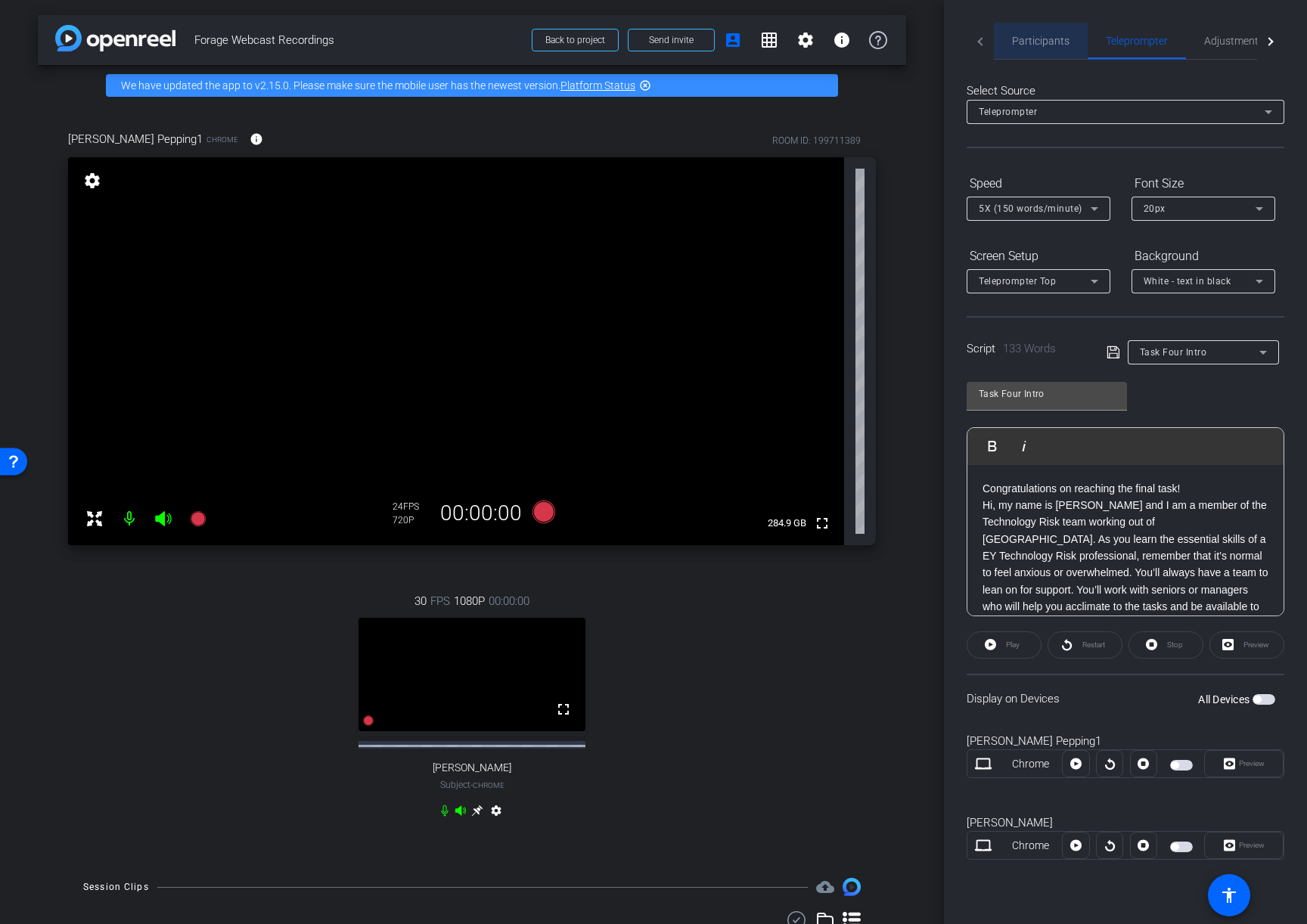
click at [1031, 37] on span "Participants" at bounding box center [1040, 41] width 57 height 11
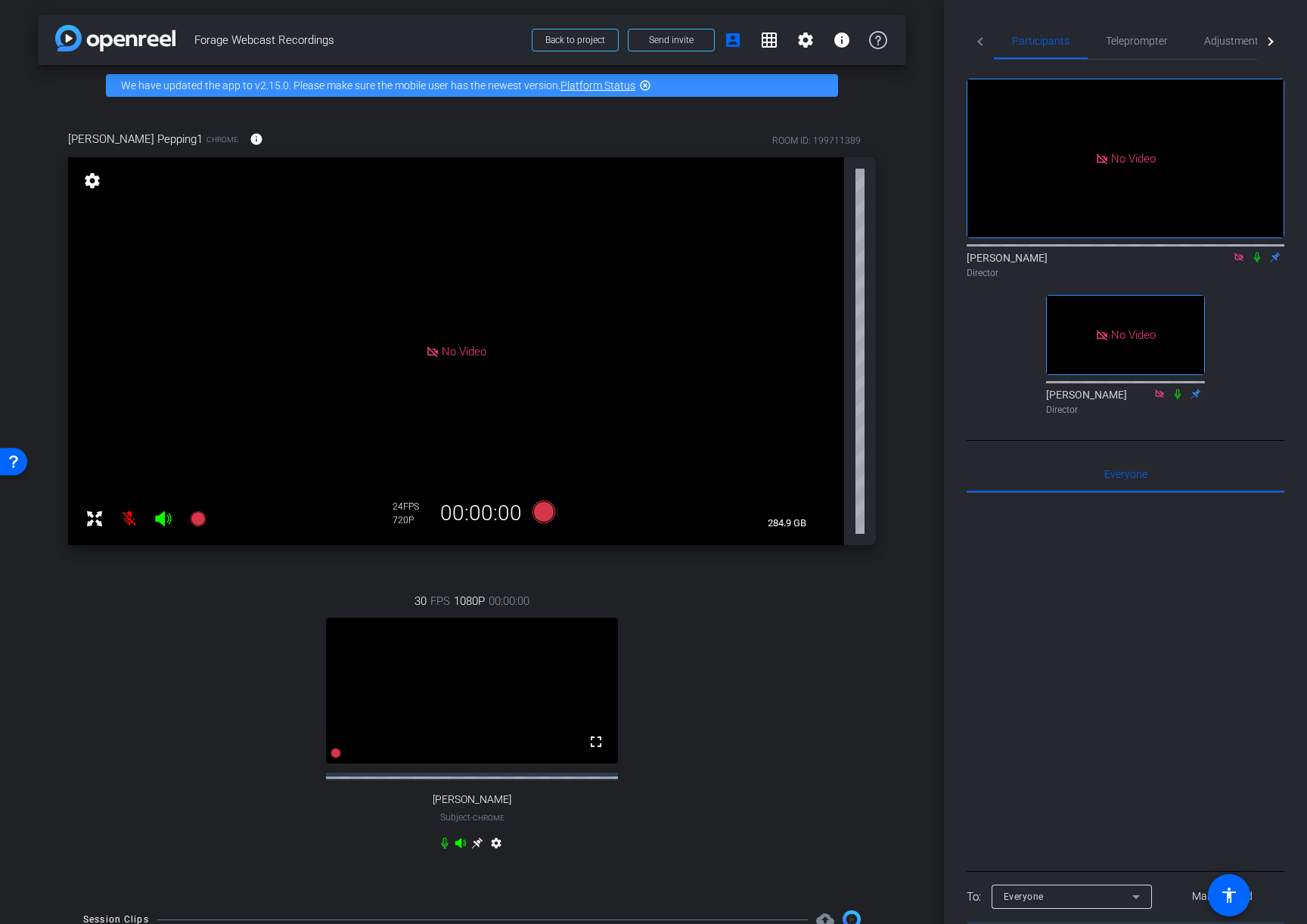
click at [478, 849] on icon at bounding box center [477, 843] width 12 height 12
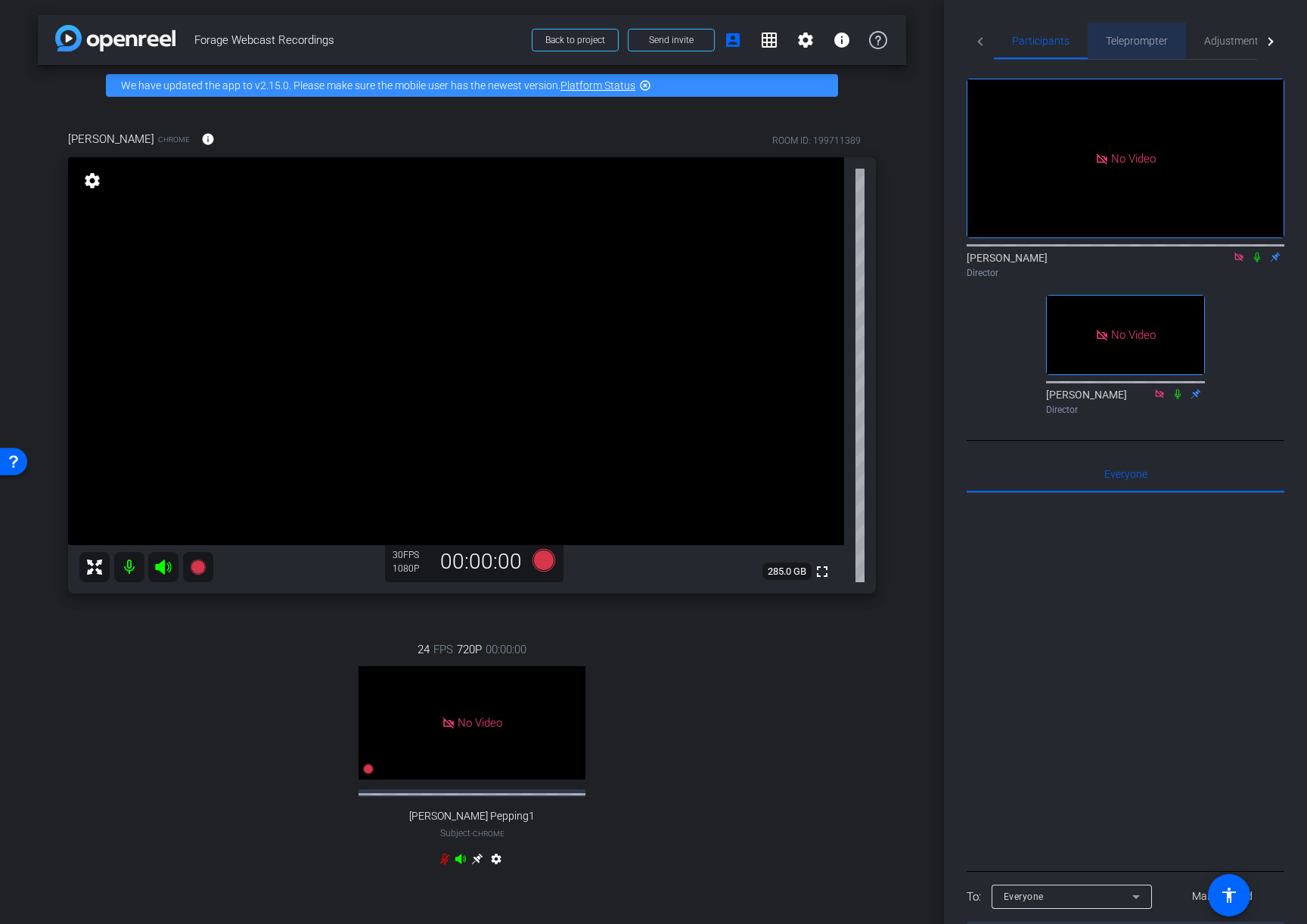
click at [1134, 42] on span "Teleprompter" at bounding box center [1136, 41] width 62 height 11
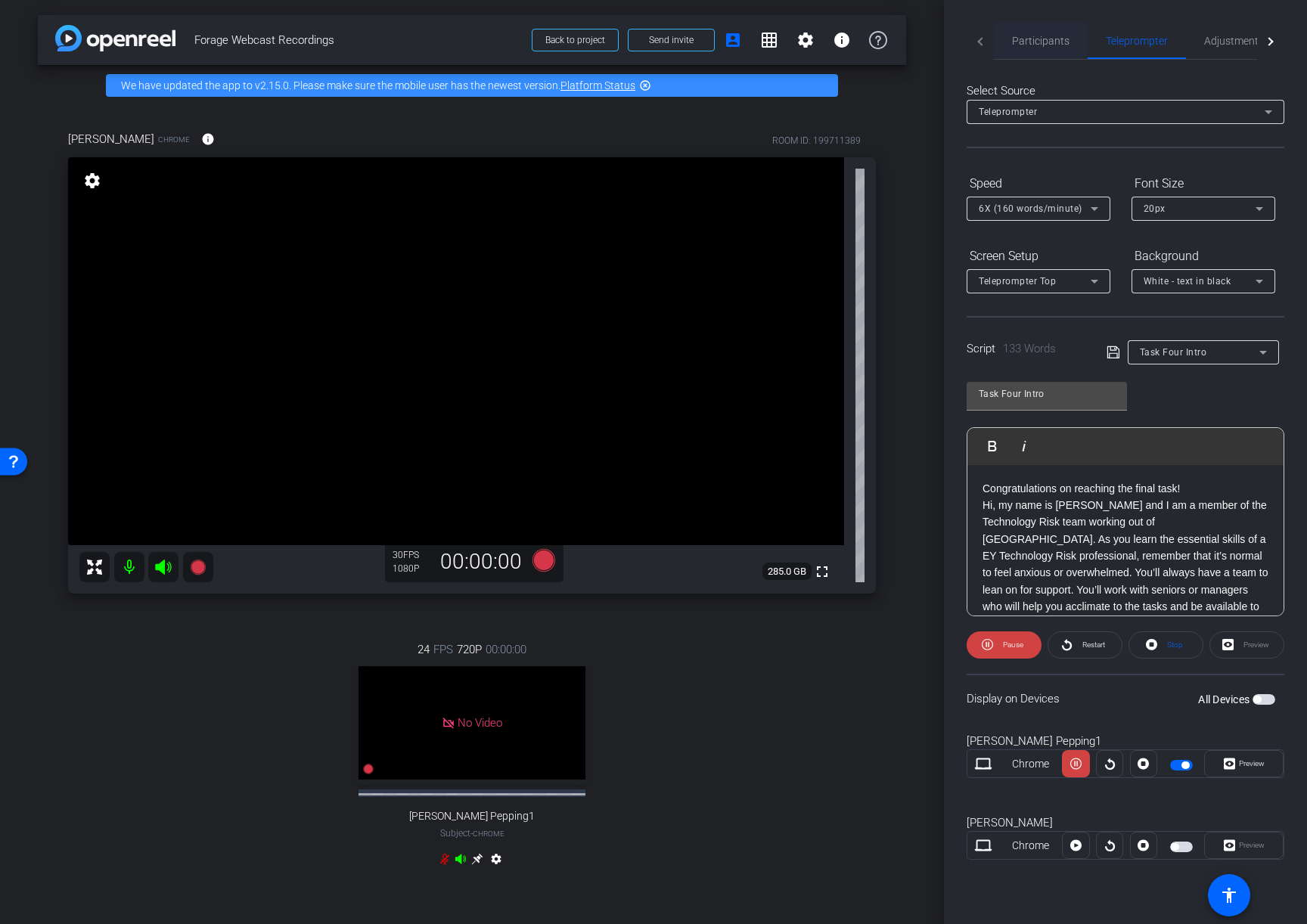
click at [1032, 41] on span "Participants" at bounding box center [1040, 41] width 57 height 11
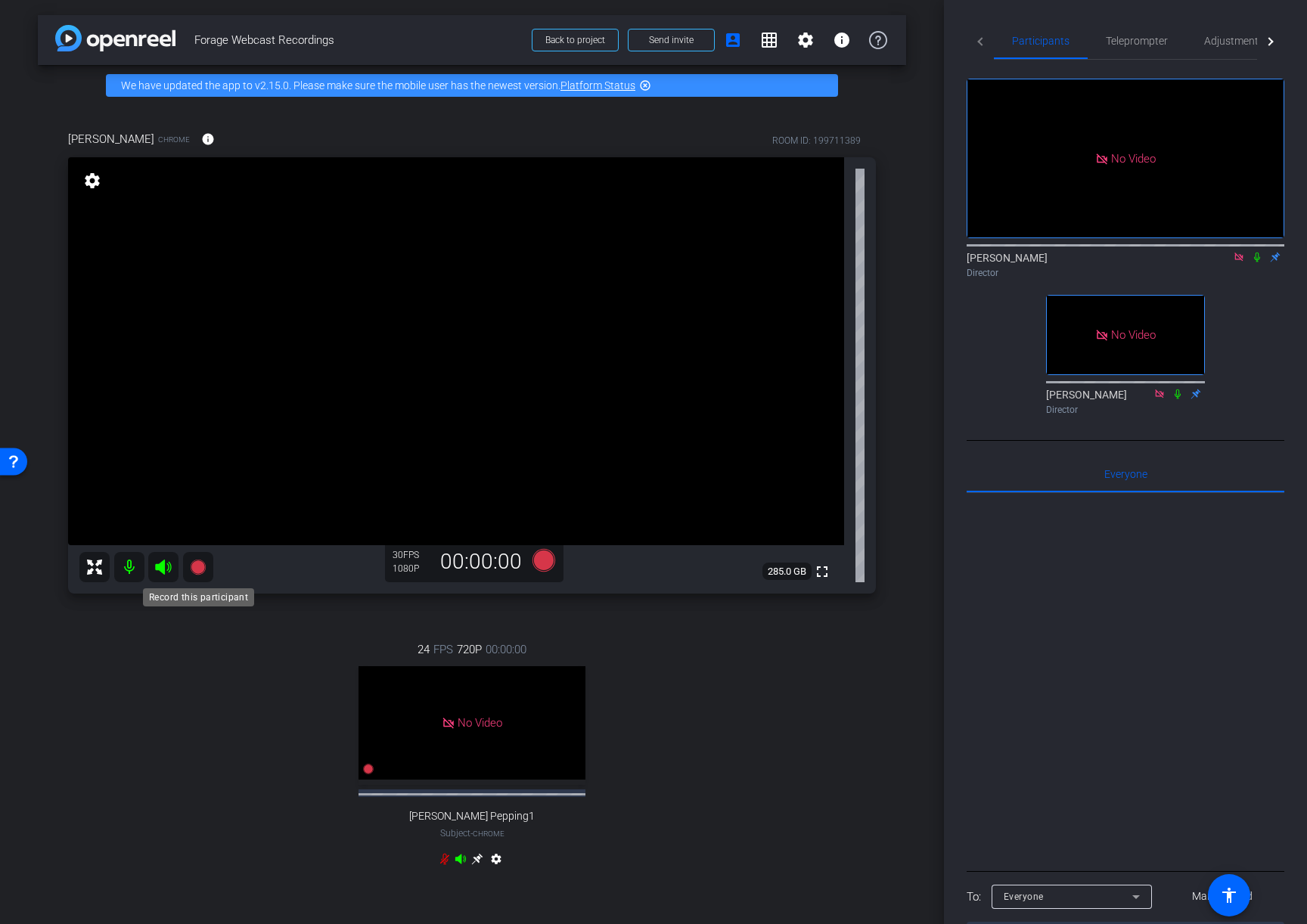
click at [201, 566] on icon at bounding box center [197, 567] width 15 height 15
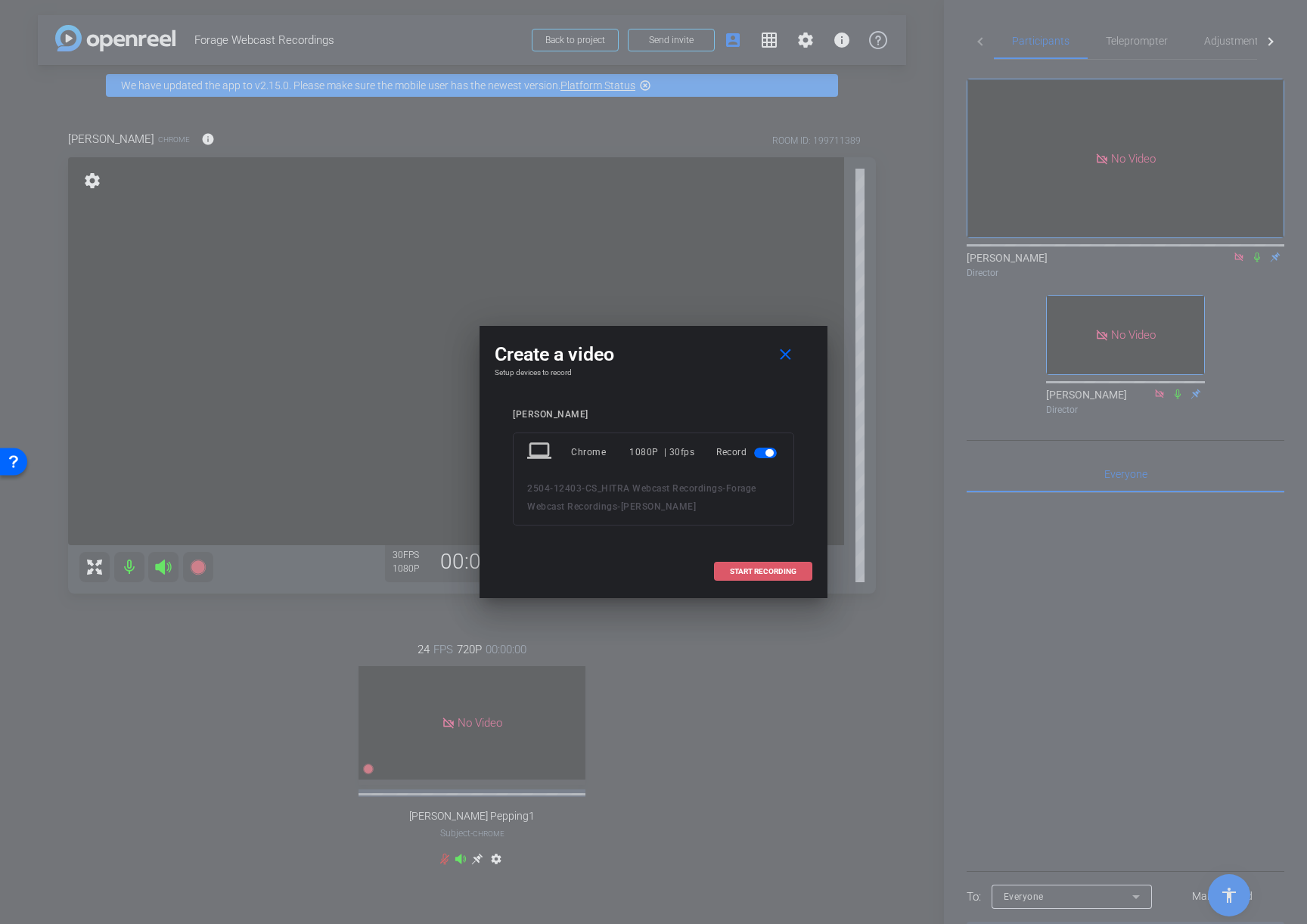
click at [781, 570] on span "START RECORDING" at bounding box center [763, 571] width 67 height 7
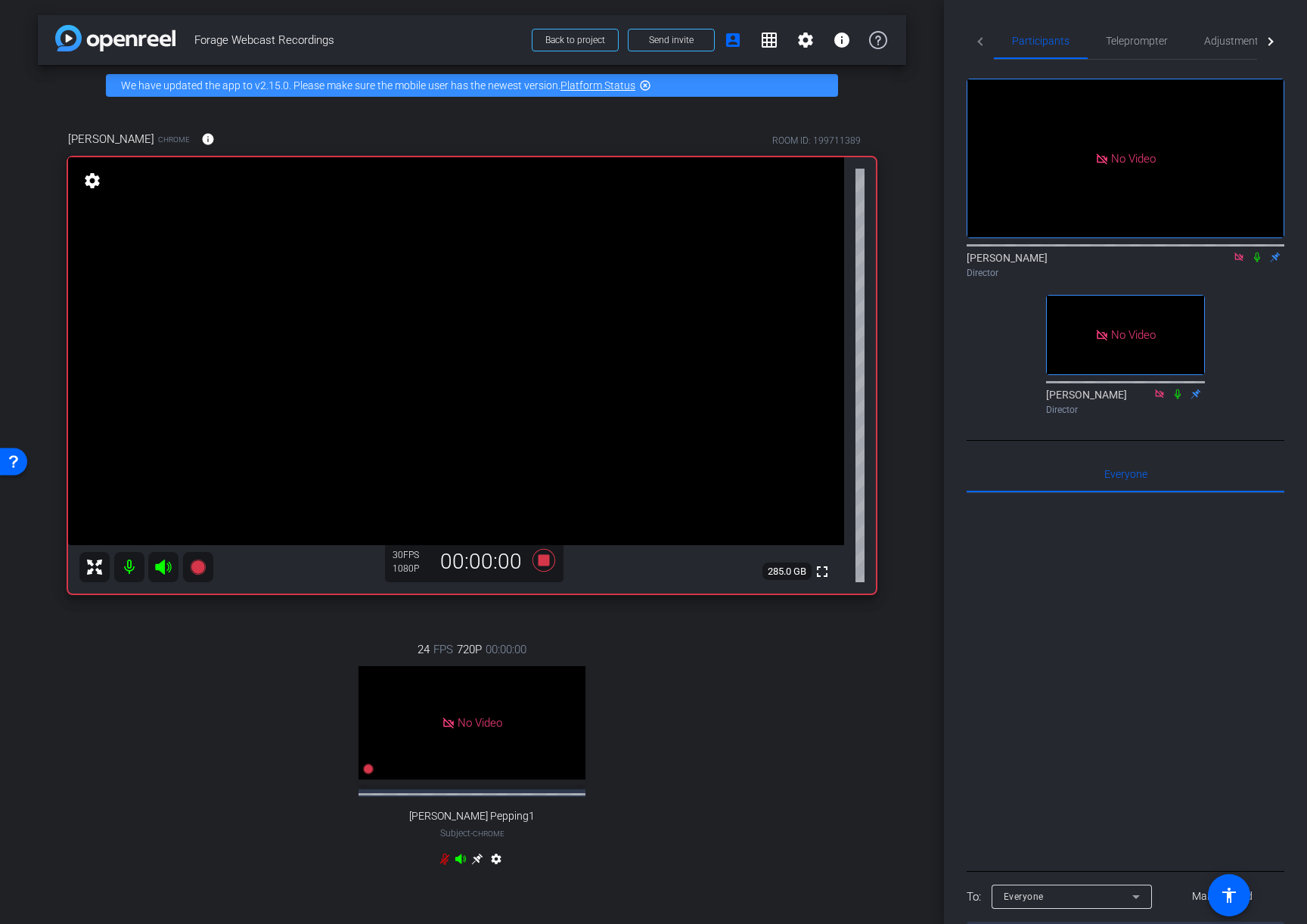
click at [1259, 260] on icon at bounding box center [1257, 257] width 12 height 11
click at [1176, 396] on icon at bounding box center [1177, 393] width 12 height 11
click at [1257, 255] on icon at bounding box center [1257, 257] width 12 height 11
click at [540, 558] on icon at bounding box center [543, 560] width 22 height 22
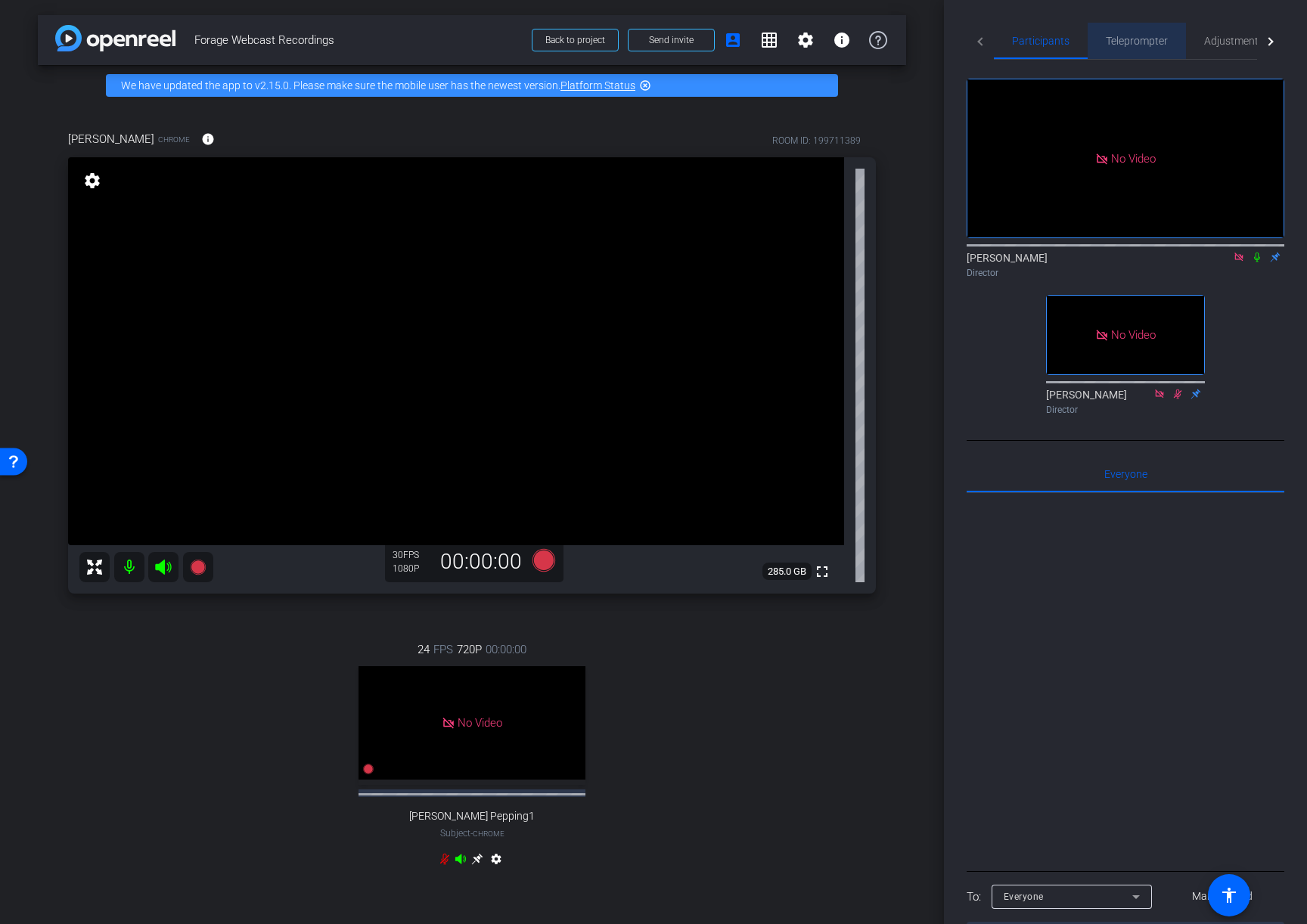
click at [1152, 50] on span "Teleprompter" at bounding box center [1136, 41] width 62 height 37
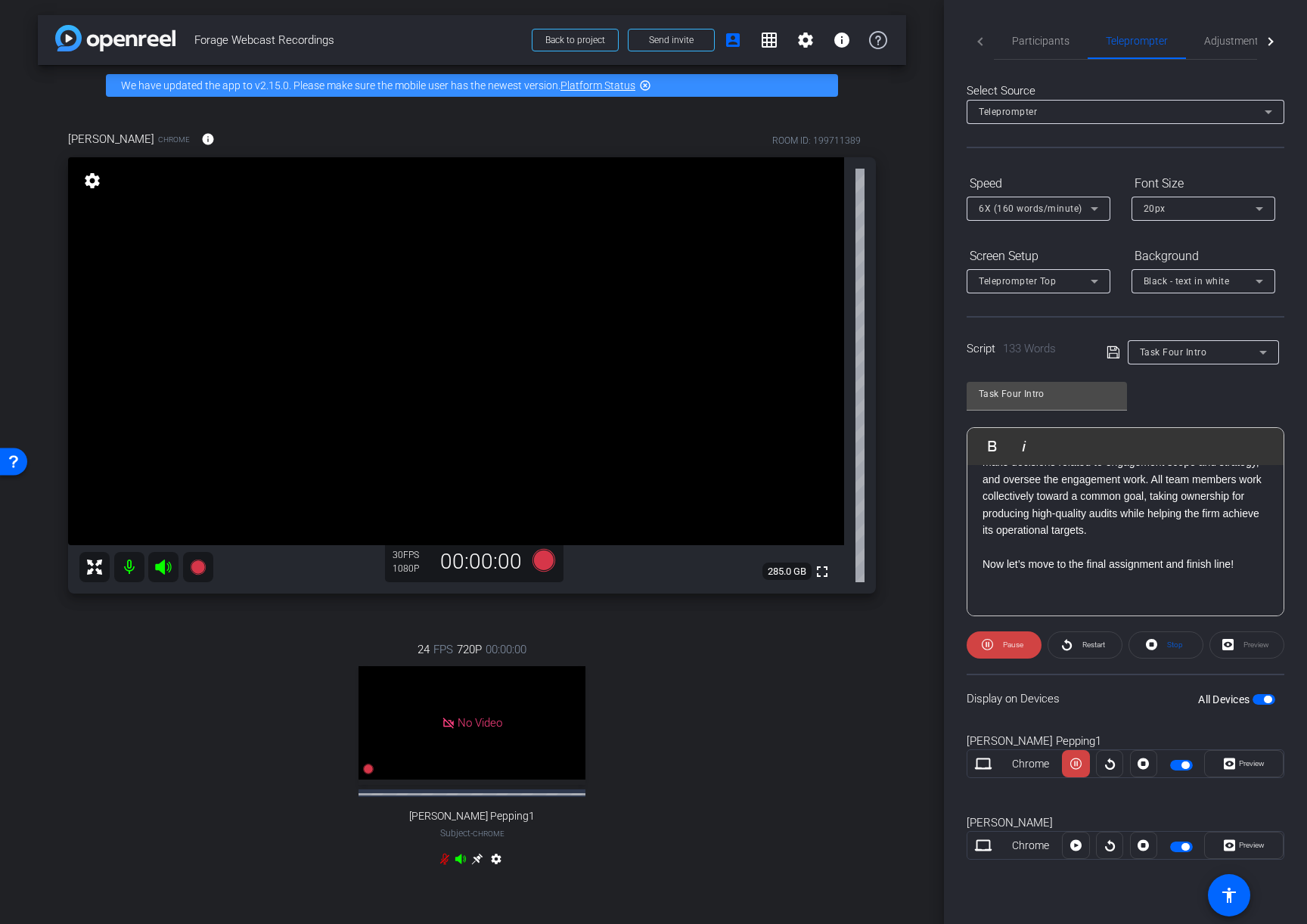
scroll to position [198, 0]
click at [1033, 51] on span "Participants" at bounding box center [1040, 41] width 57 height 37
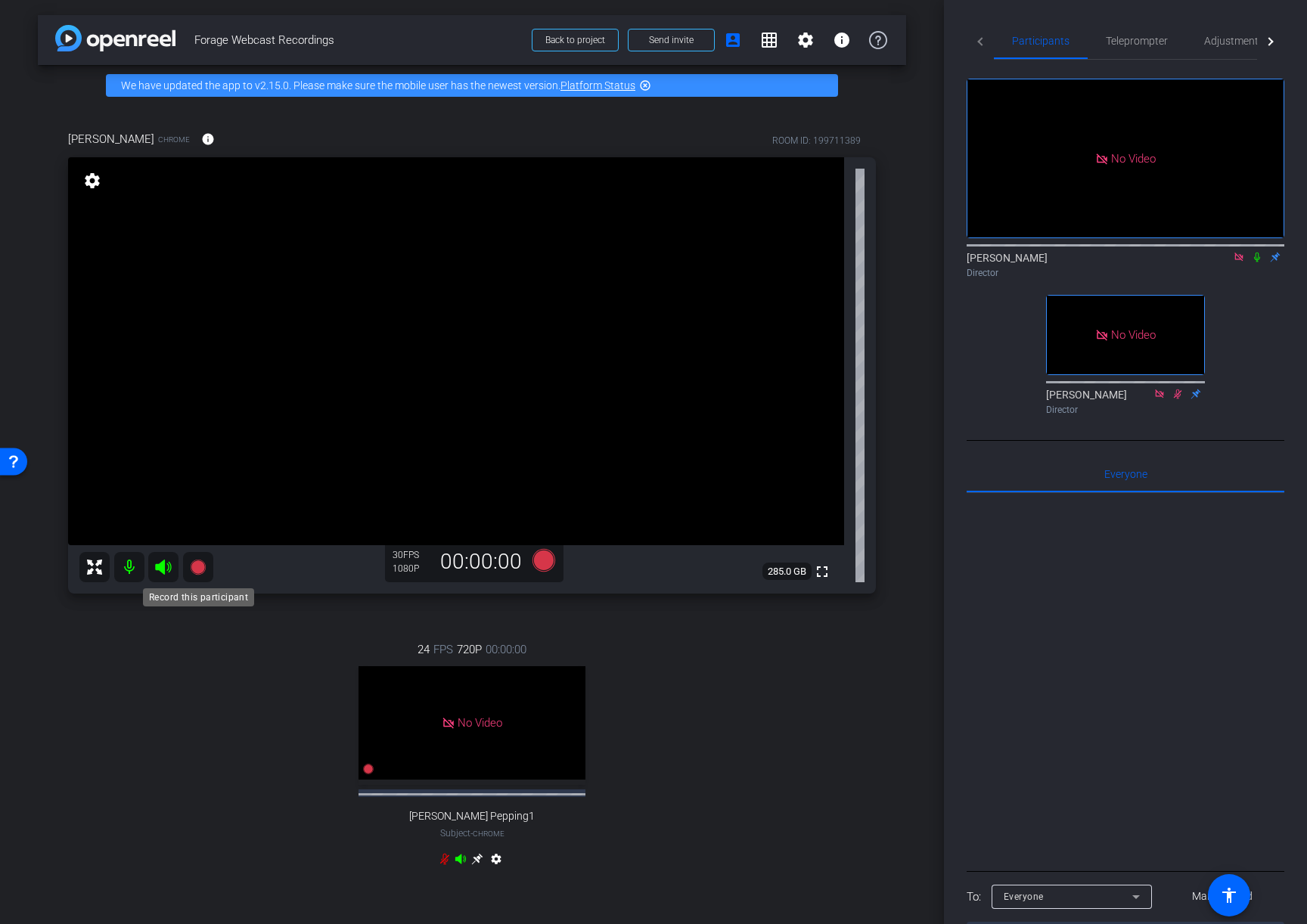
click at [203, 565] on icon at bounding box center [197, 567] width 15 height 15
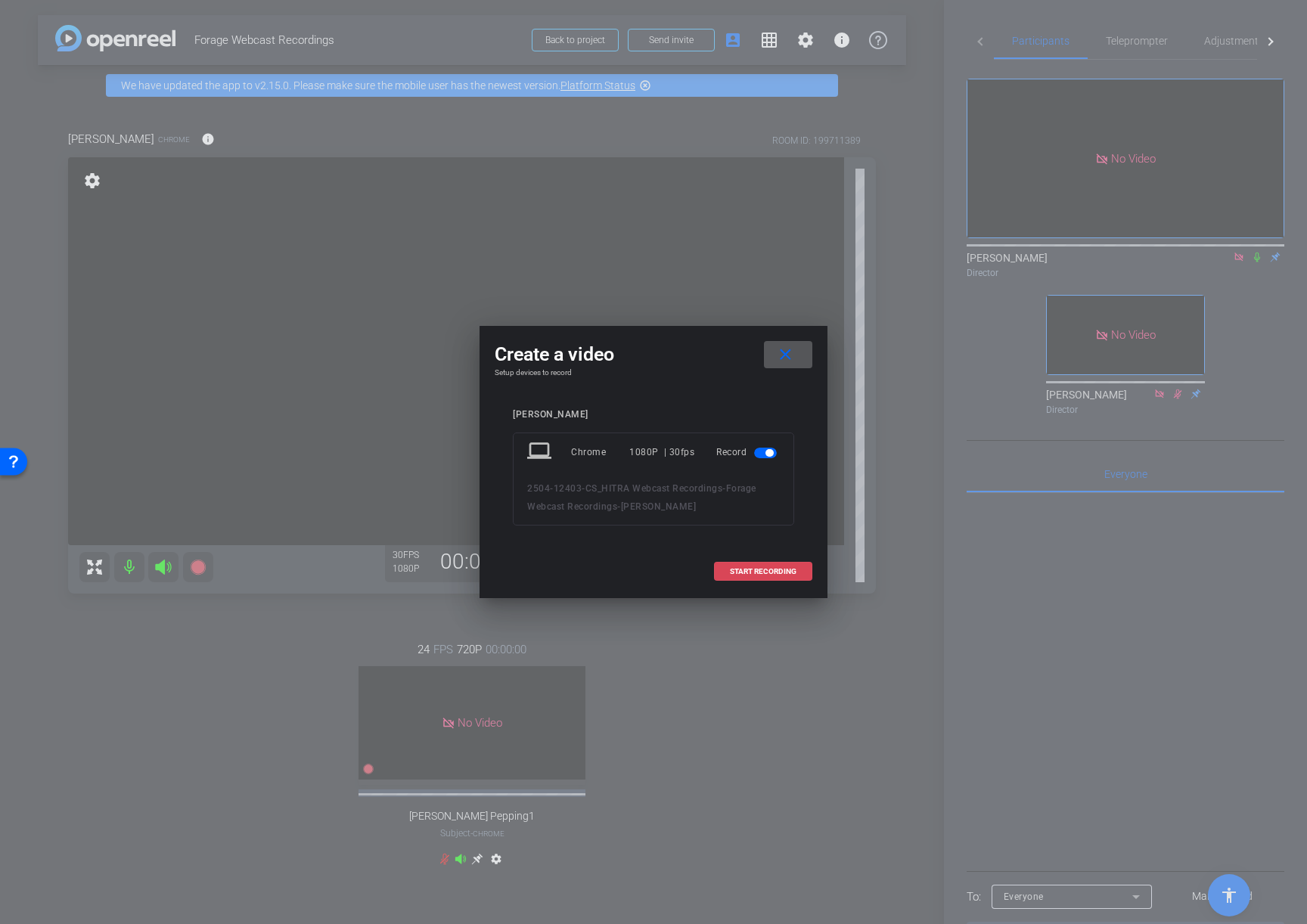
click at [756, 569] on span "START RECORDING" at bounding box center [763, 571] width 67 height 7
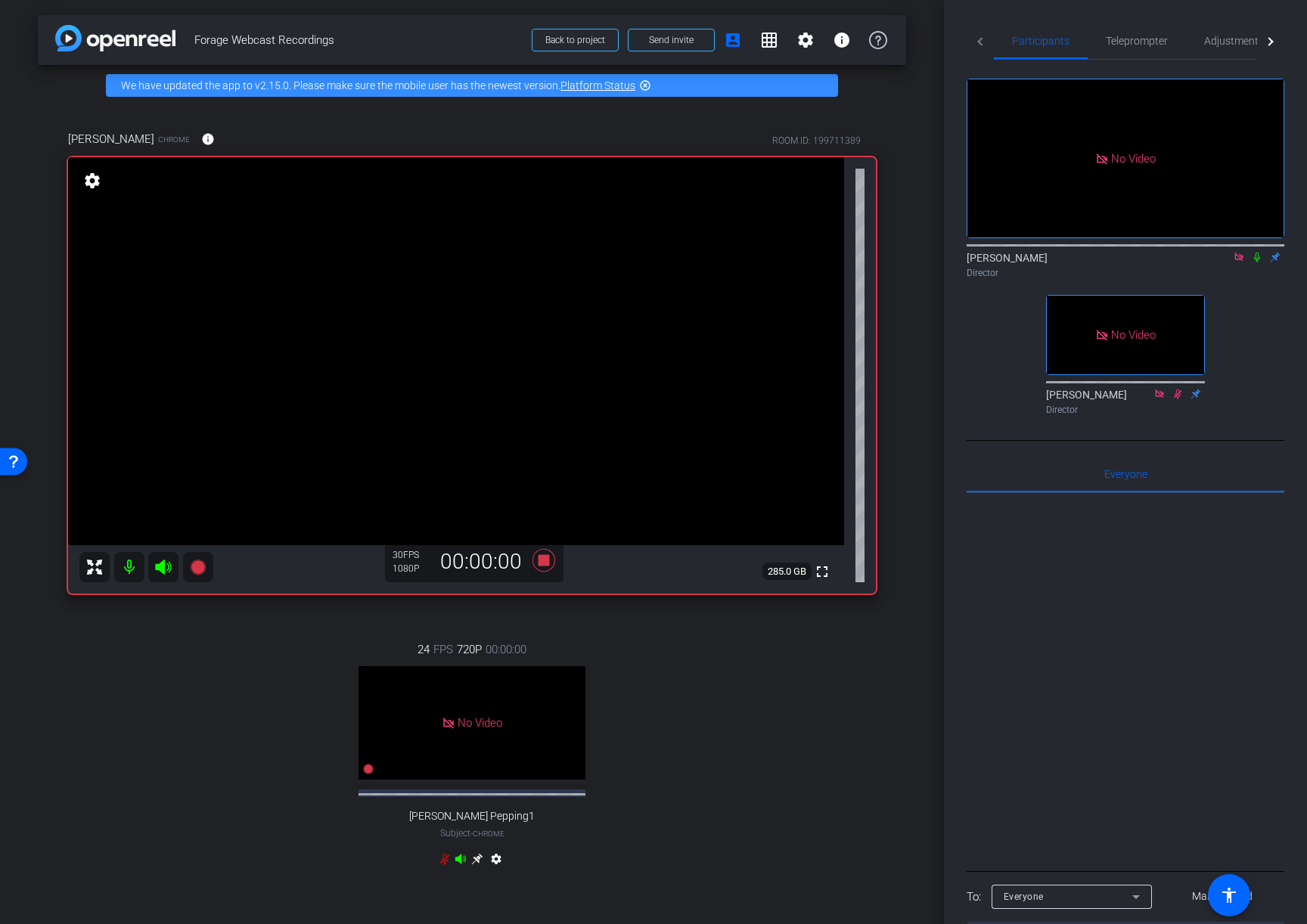
click at [1260, 256] on icon at bounding box center [1256, 258] width 6 height 10
click at [549, 556] on icon at bounding box center [544, 560] width 37 height 27
click at [1260, 259] on icon at bounding box center [1257, 257] width 12 height 11
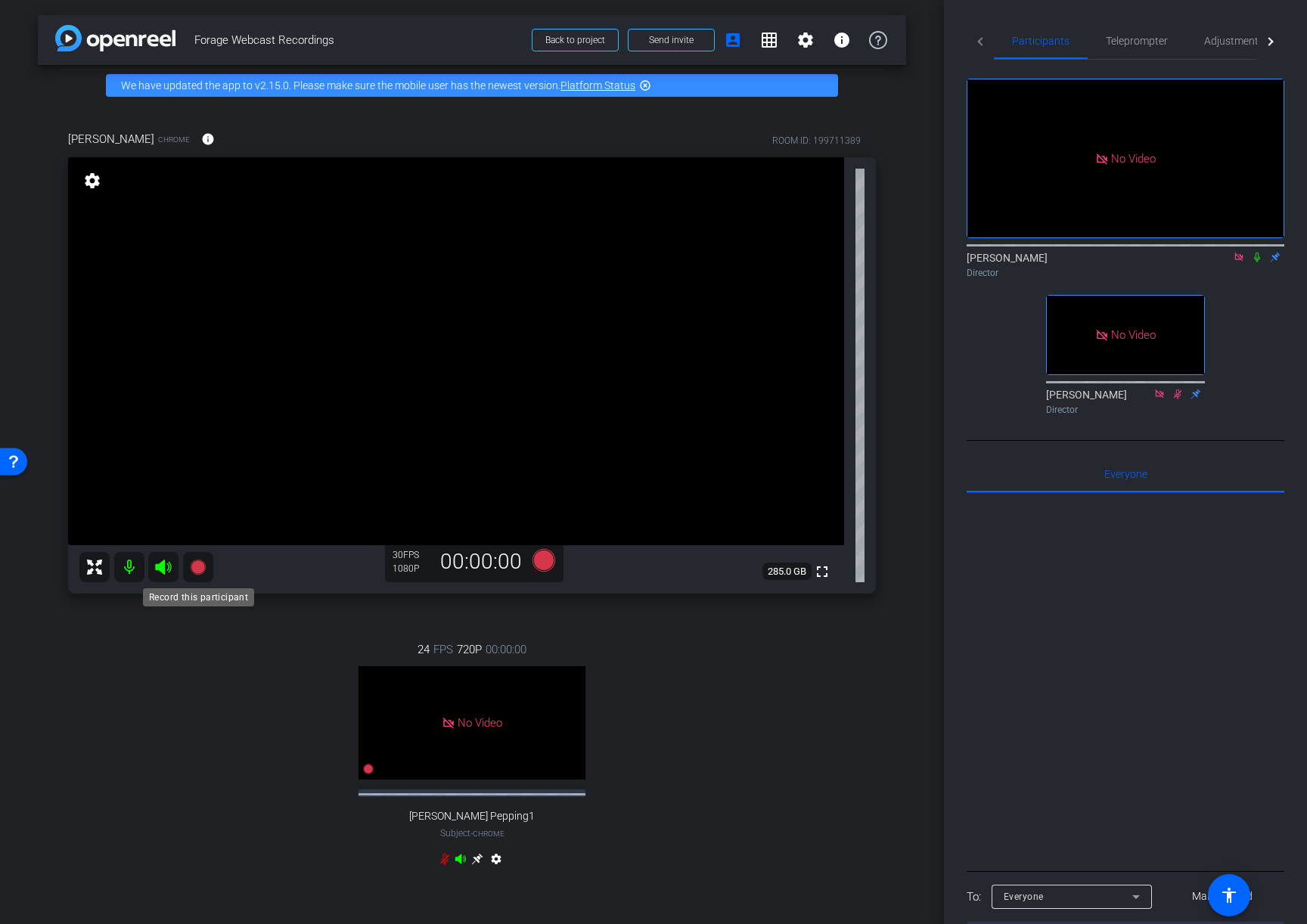
click at [198, 562] on icon at bounding box center [197, 567] width 15 height 15
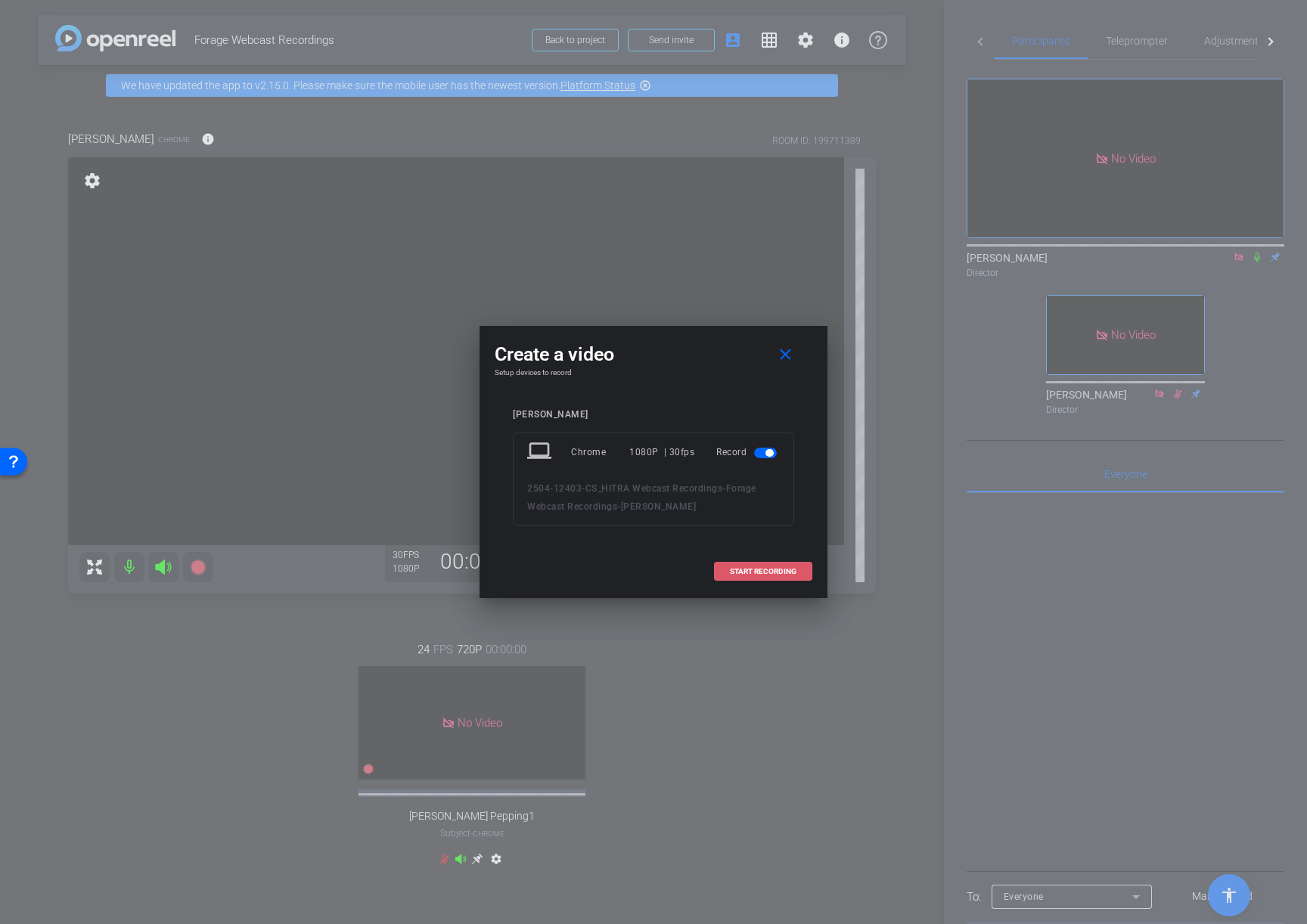
click at [765, 570] on span "START RECORDING" at bounding box center [763, 571] width 67 height 7
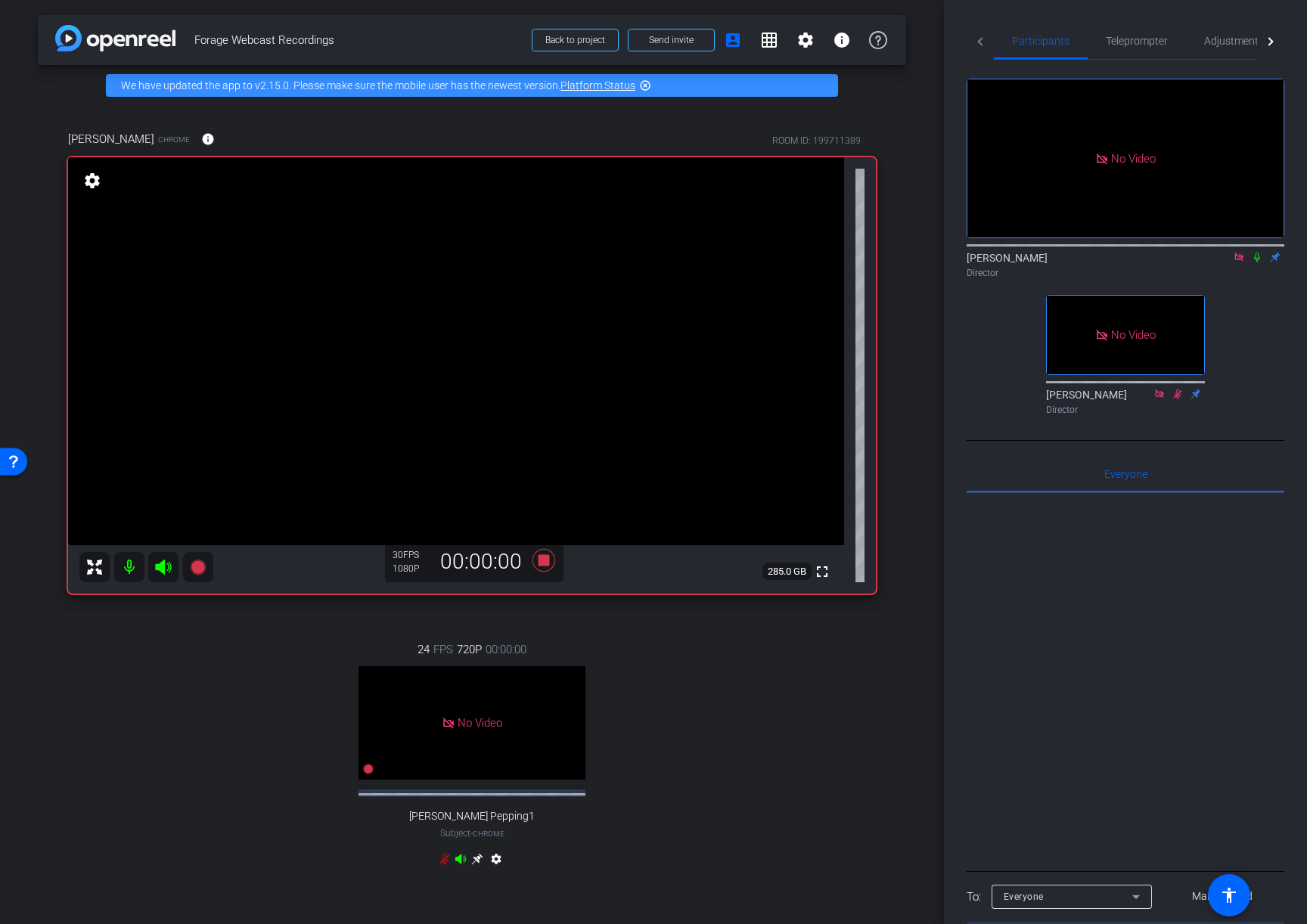
click at [1255, 262] on mat-icon at bounding box center [1257, 257] width 18 height 13
click at [545, 561] on icon at bounding box center [543, 560] width 22 height 22
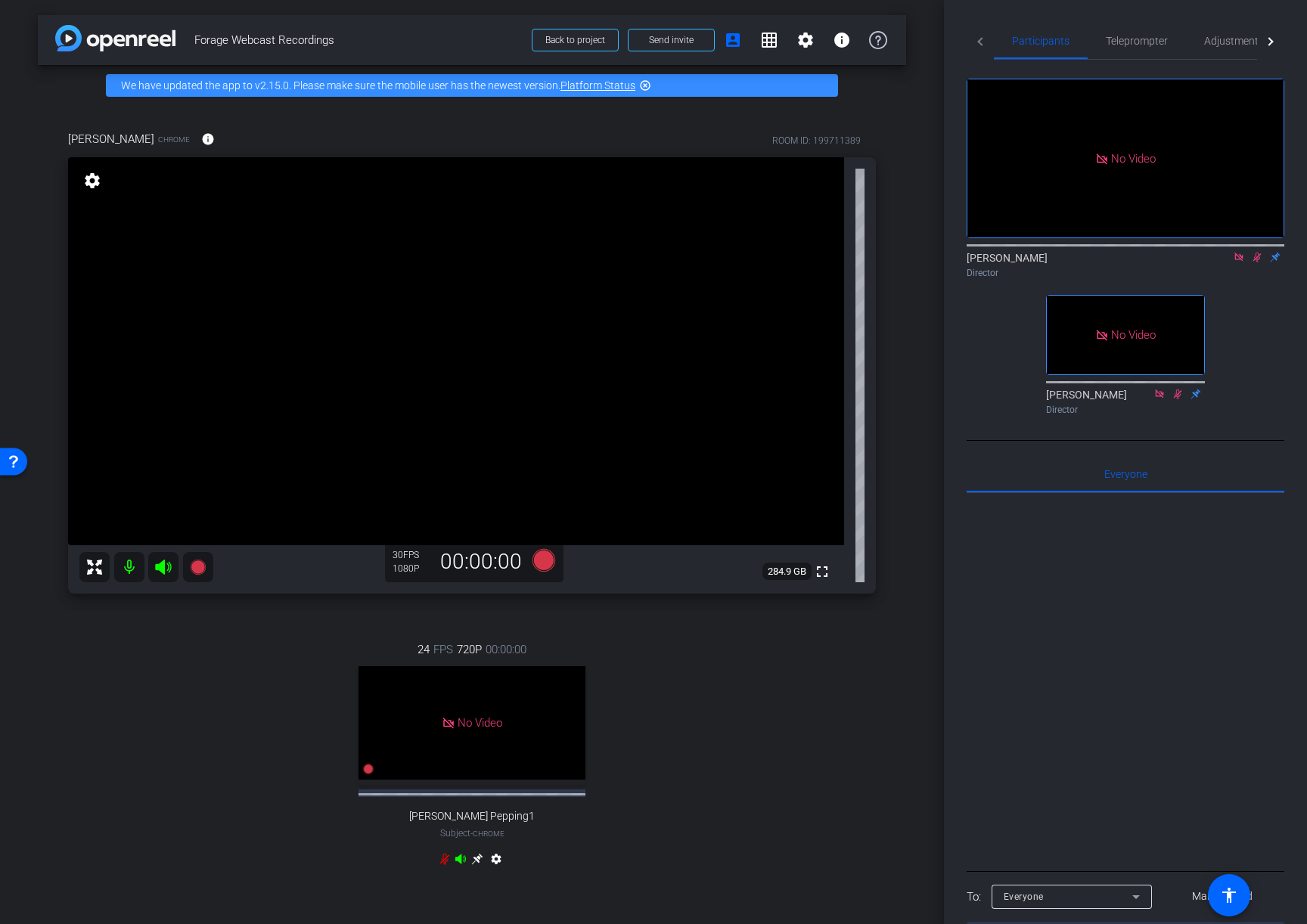
click at [1255, 258] on icon at bounding box center [1257, 258] width 8 height 10
click at [90, 179] on mat-icon "settings" at bounding box center [92, 180] width 21 height 18
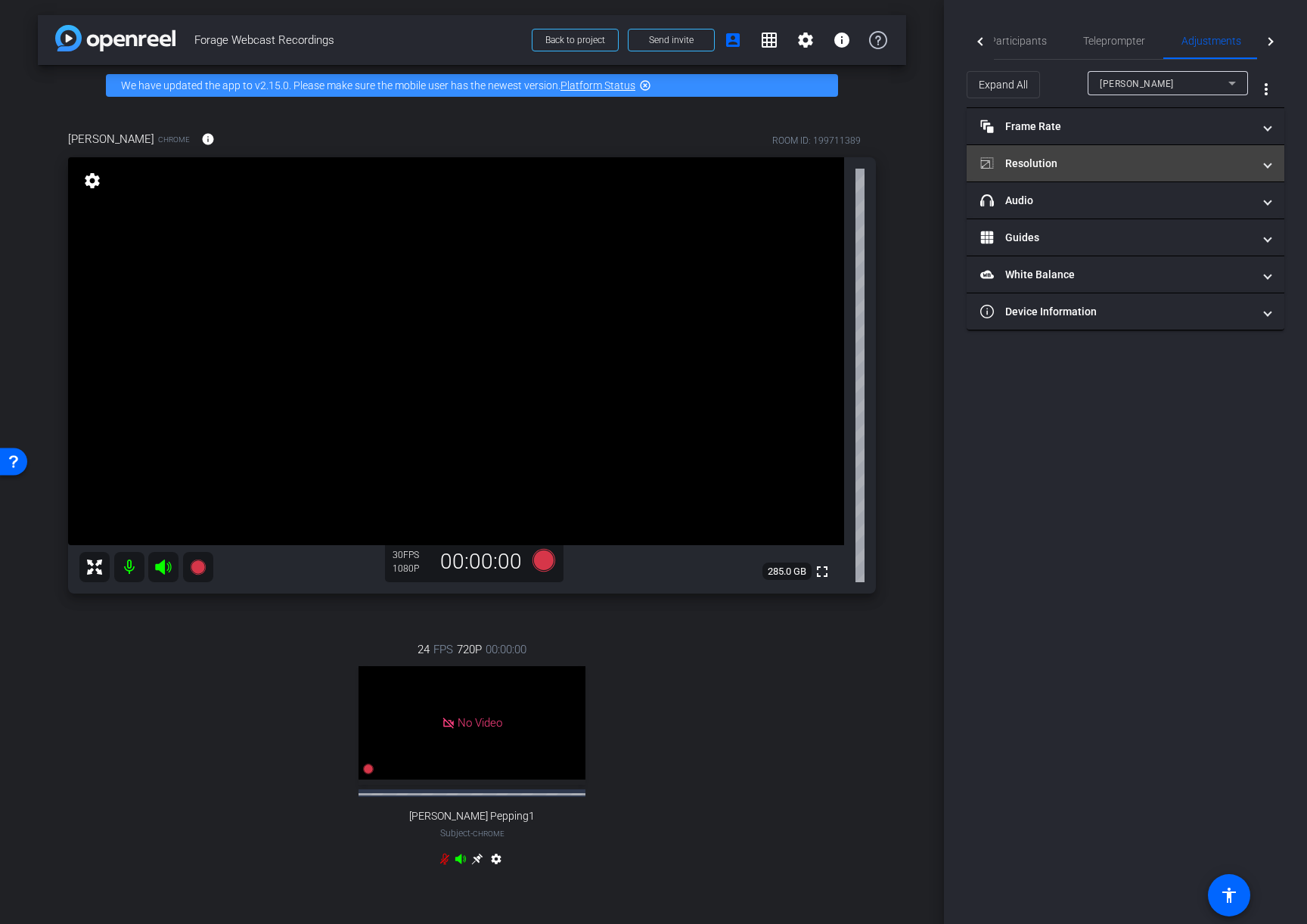
click at [1092, 159] on mat-panel-title "Resolution" at bounding box center [1116, 163] width 272 height 16
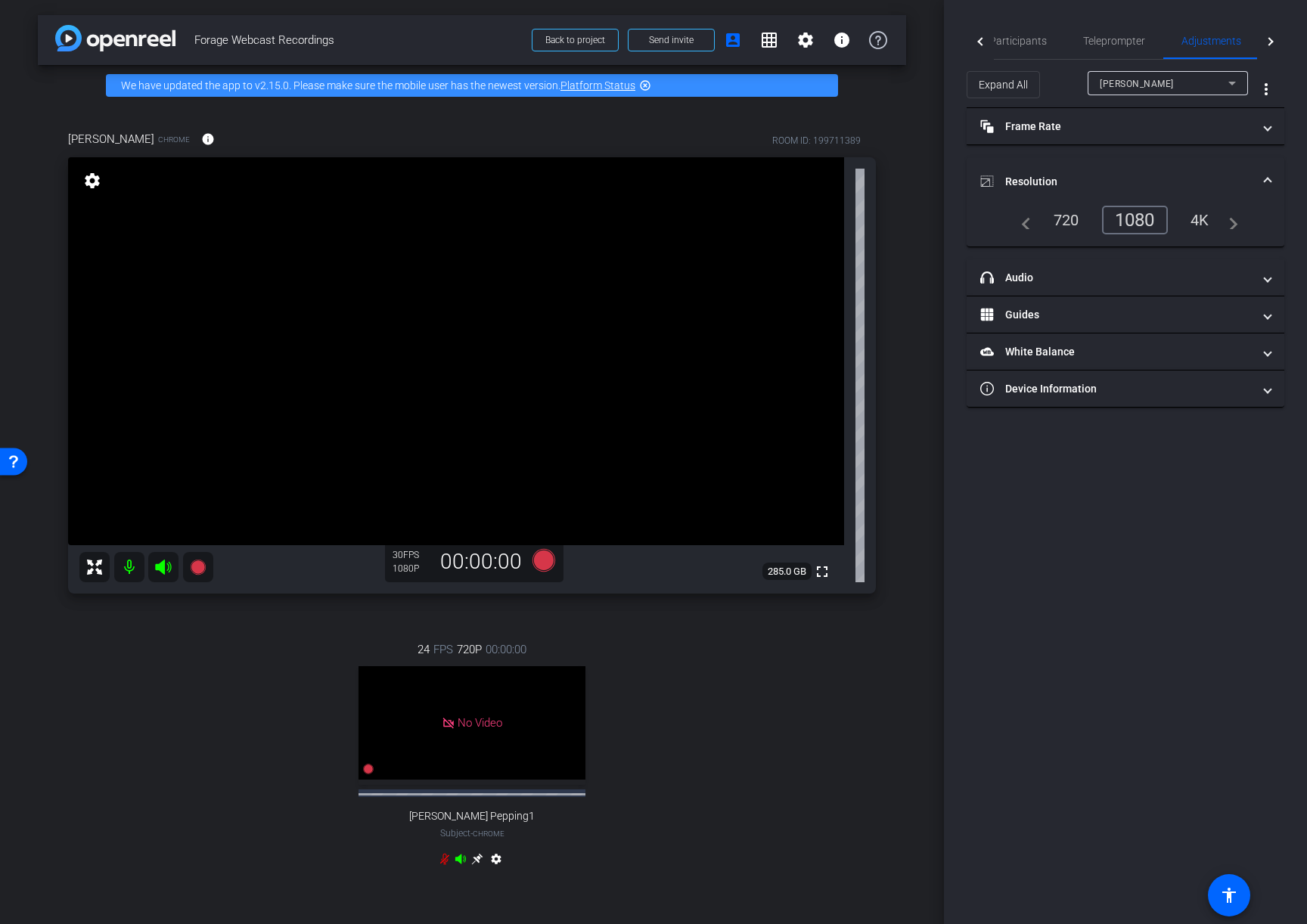
click at [1204, 220] on div "4K" at bounding box center [1200, 220] width 42 height 26
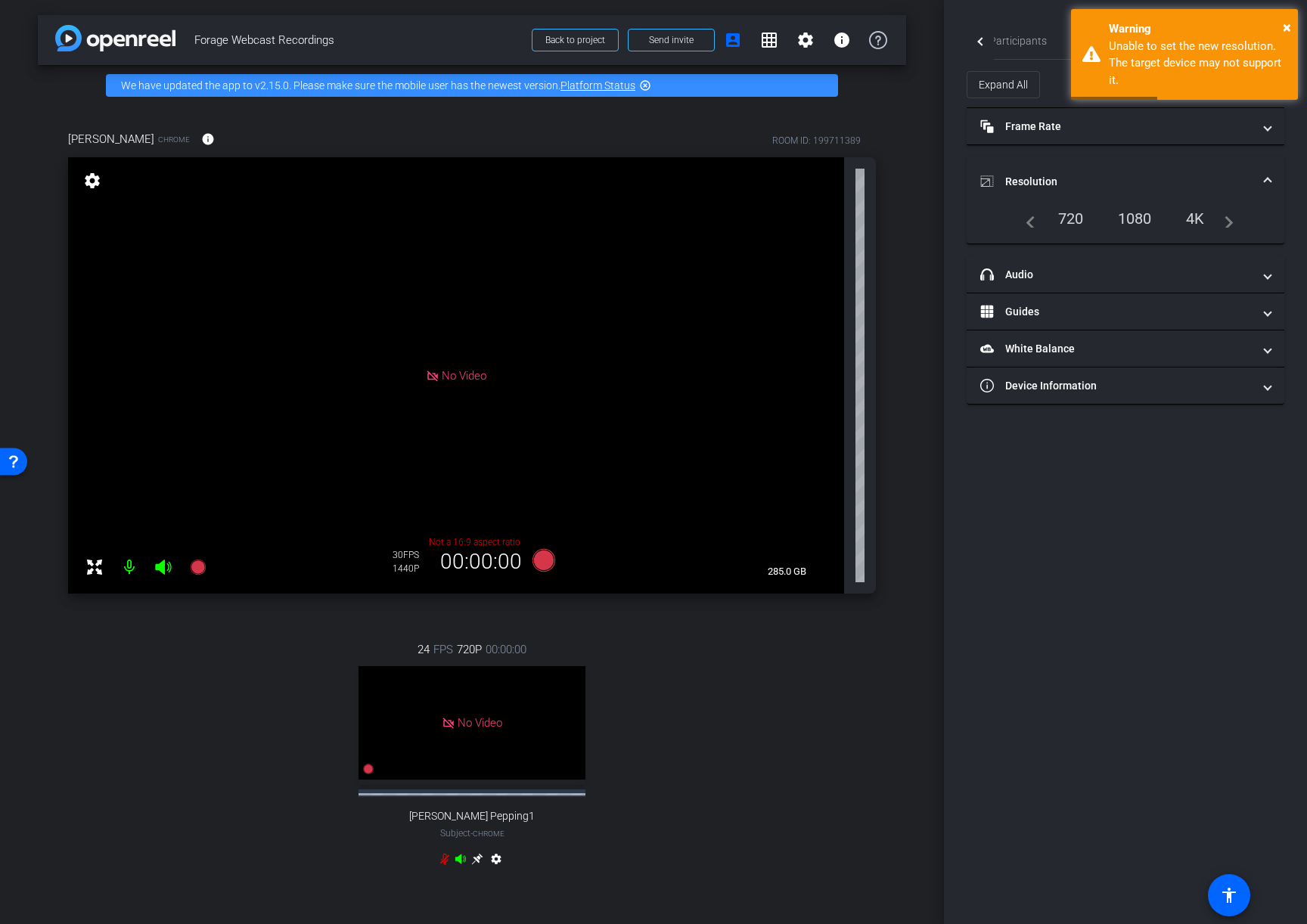
click at [1141, 215] on div "1080" at bounding box center [1135, 218] width 57 height 26
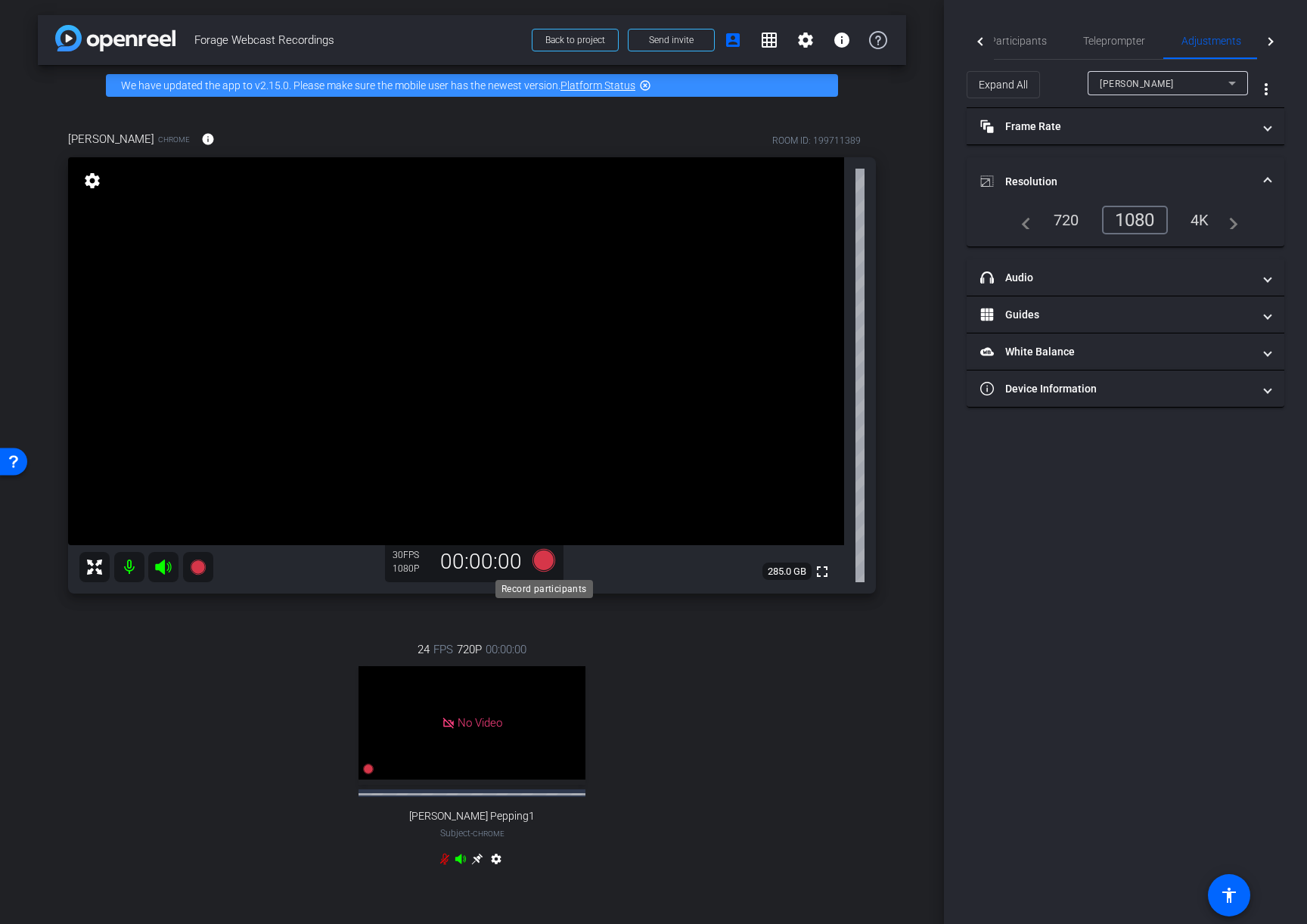
click at [540, 563] on icon at bounding box center [543, 560] width 22 height 22
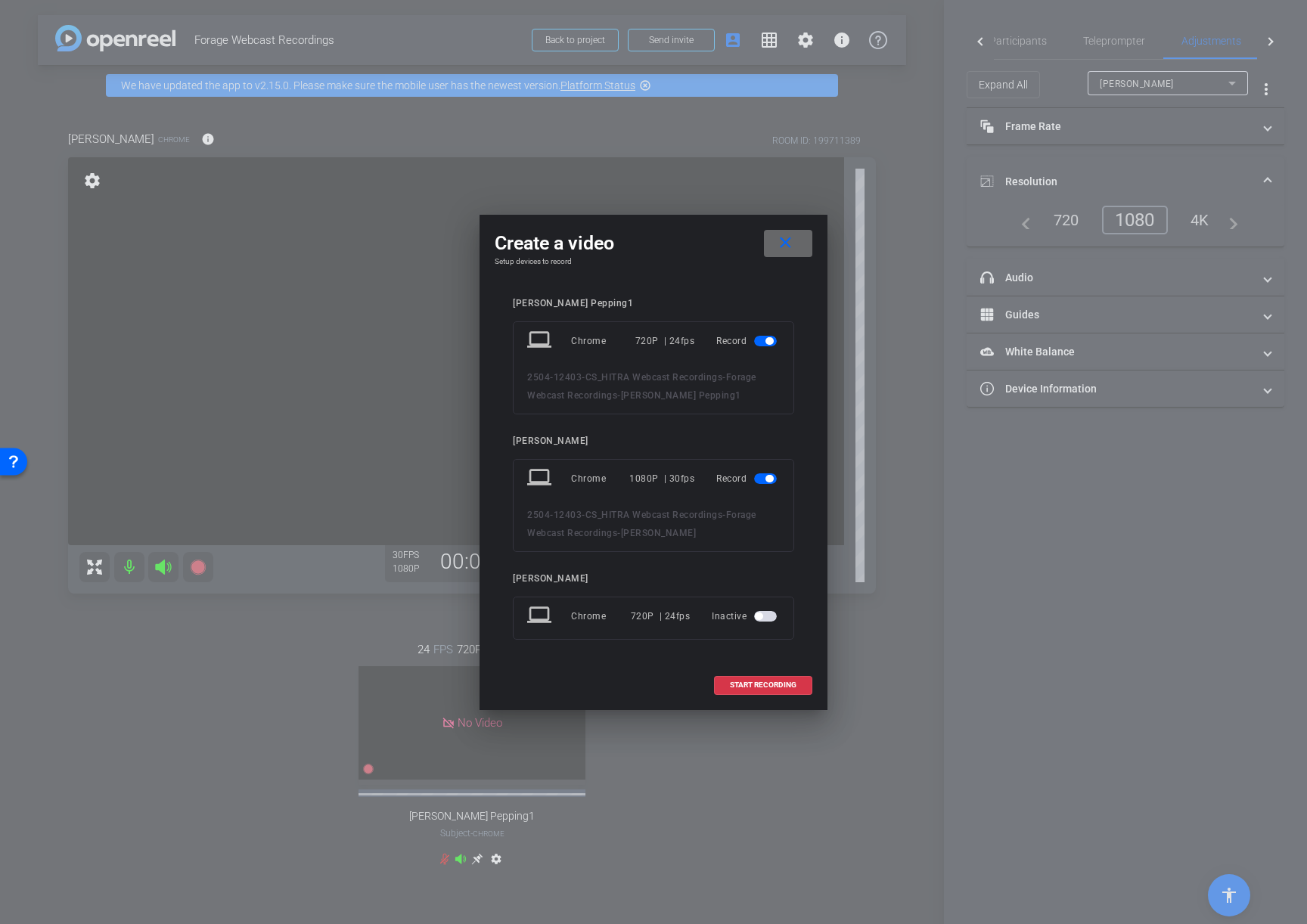
click at [788, 237] on mat-icon "close" at bounding box center [785, 243] width 19 height 19
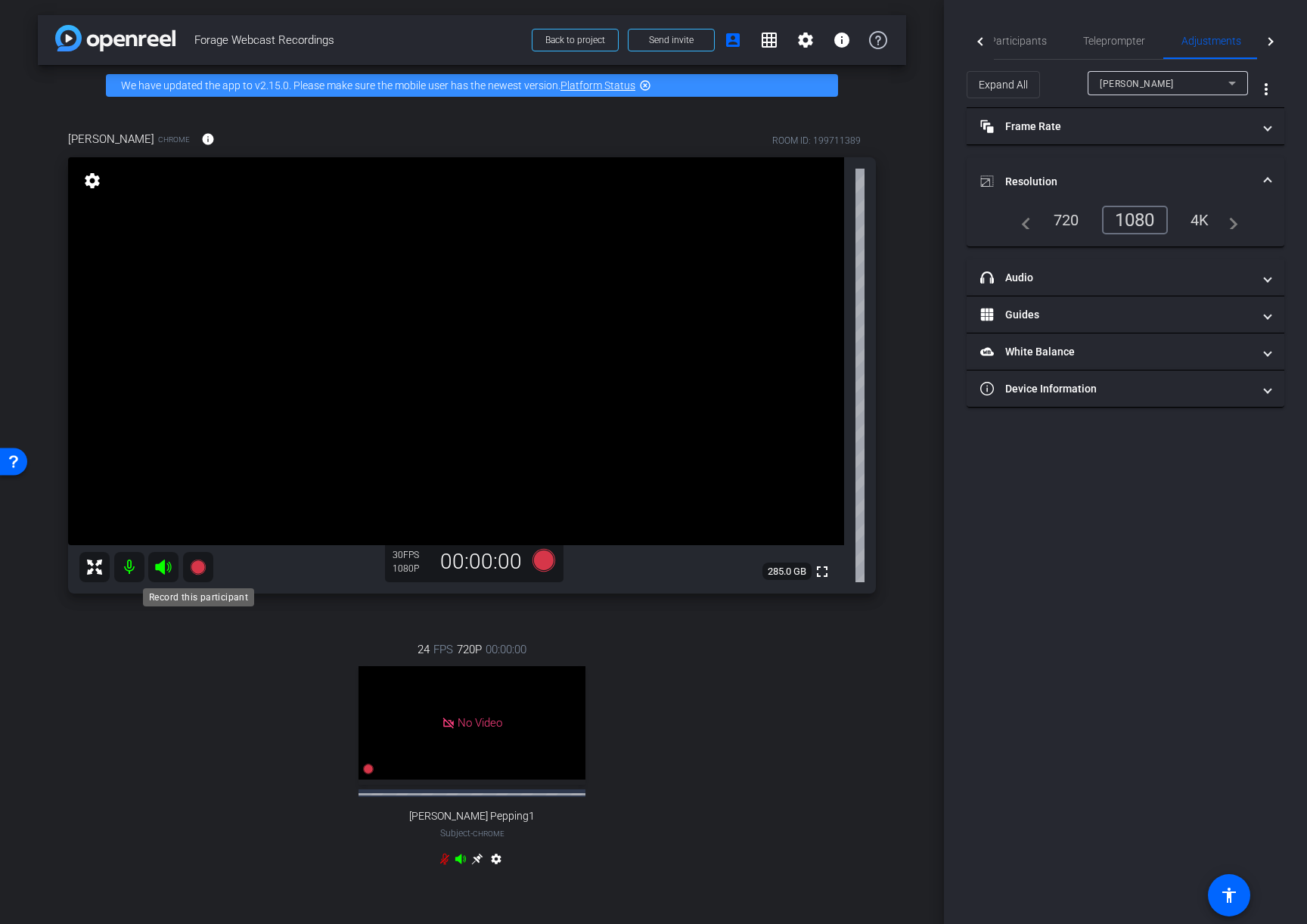
click at [195, 566] on icon at bounding box center [197, 567] width 15 height 15
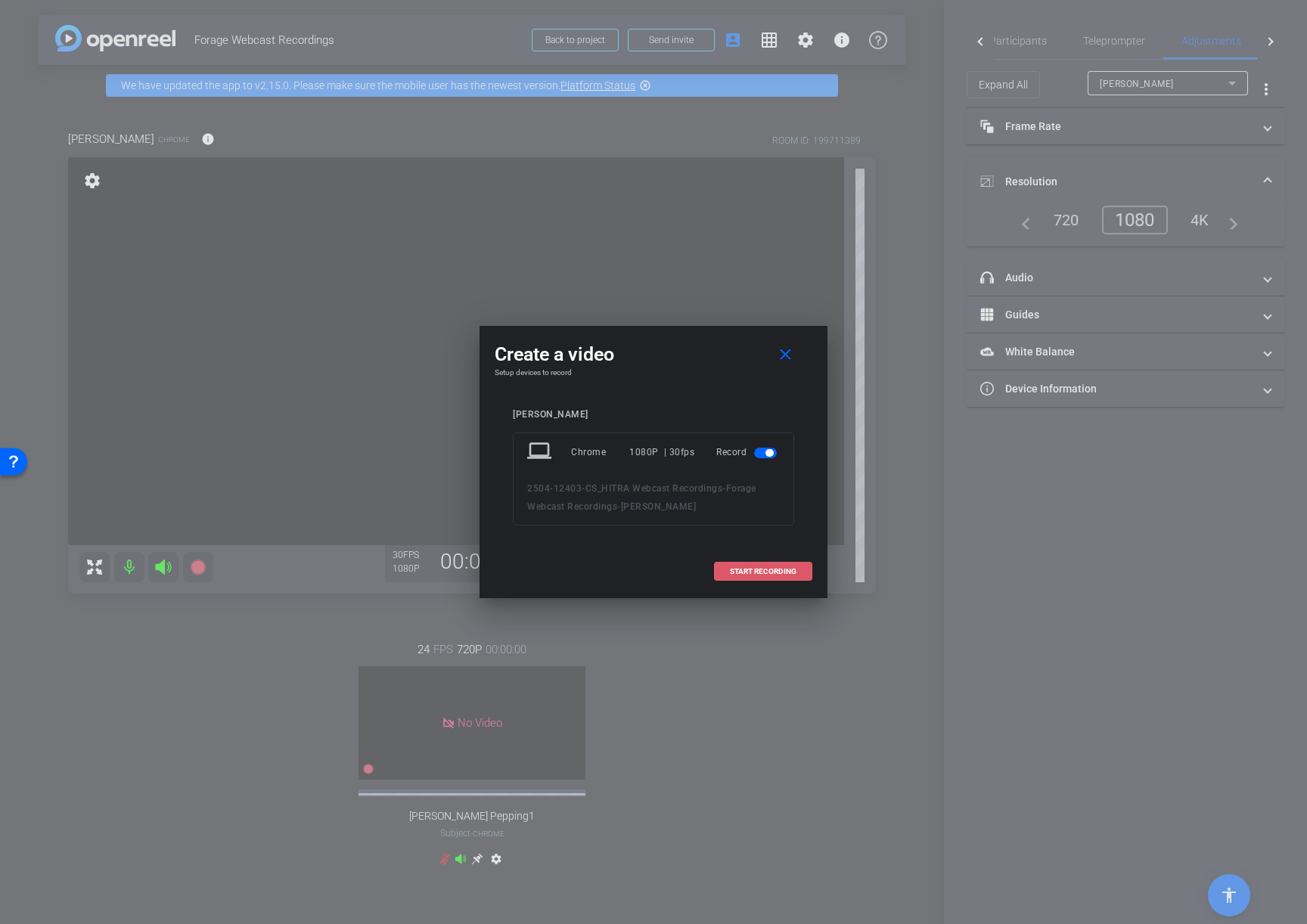
click at [735, 572] on span "START RECORDING" at bounding box center [763, 571] width 67 height 7
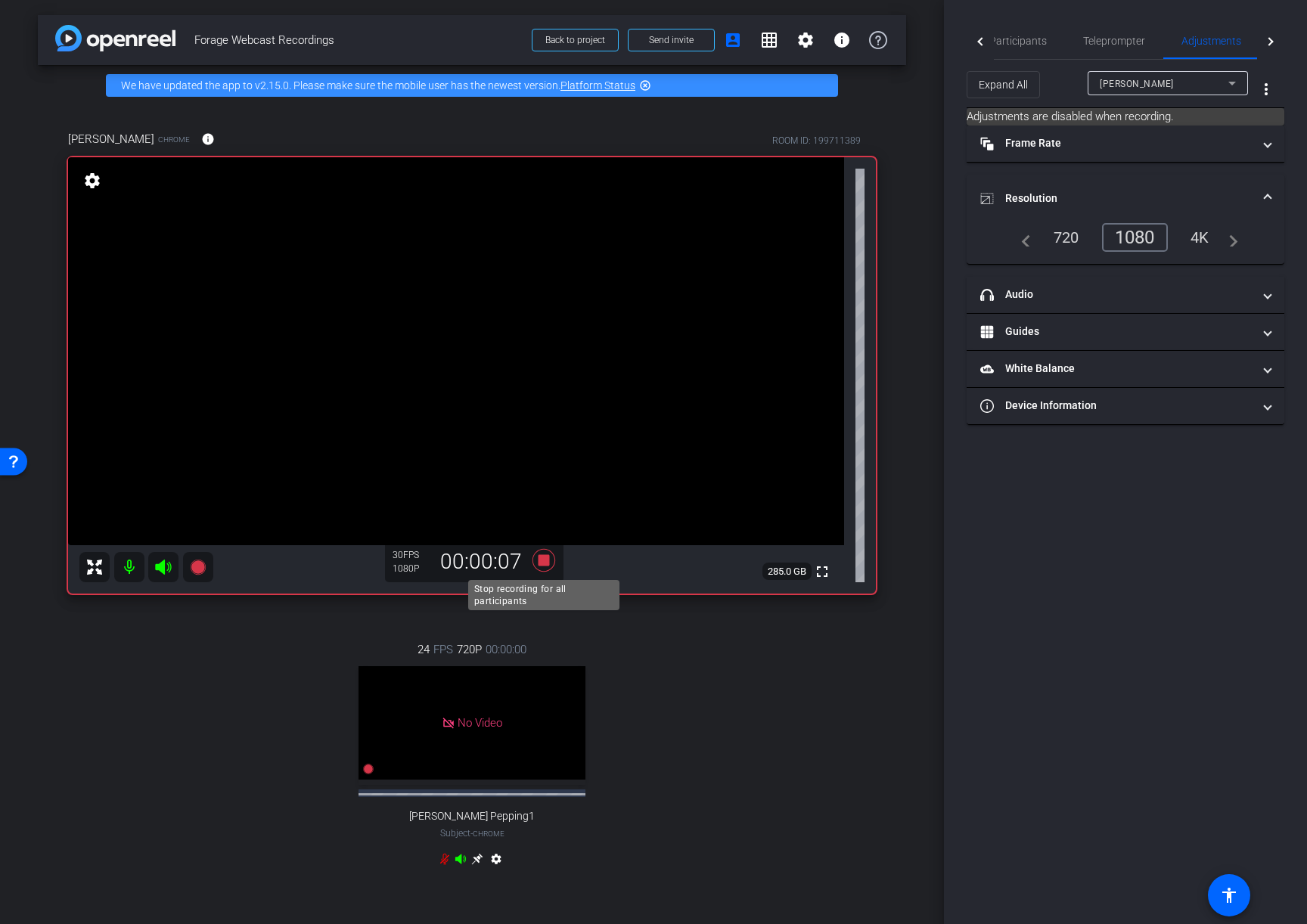
click at [544, 557] on icon at bounding box center [543, 560] width 22 height 22
click at [839, 766] on div "24 FPS 720P 00:00:00 No Video [PERSON_NAME] Pepping1 Subject - Chrome settings" at bounding box center [472, 756] width 808 height 279
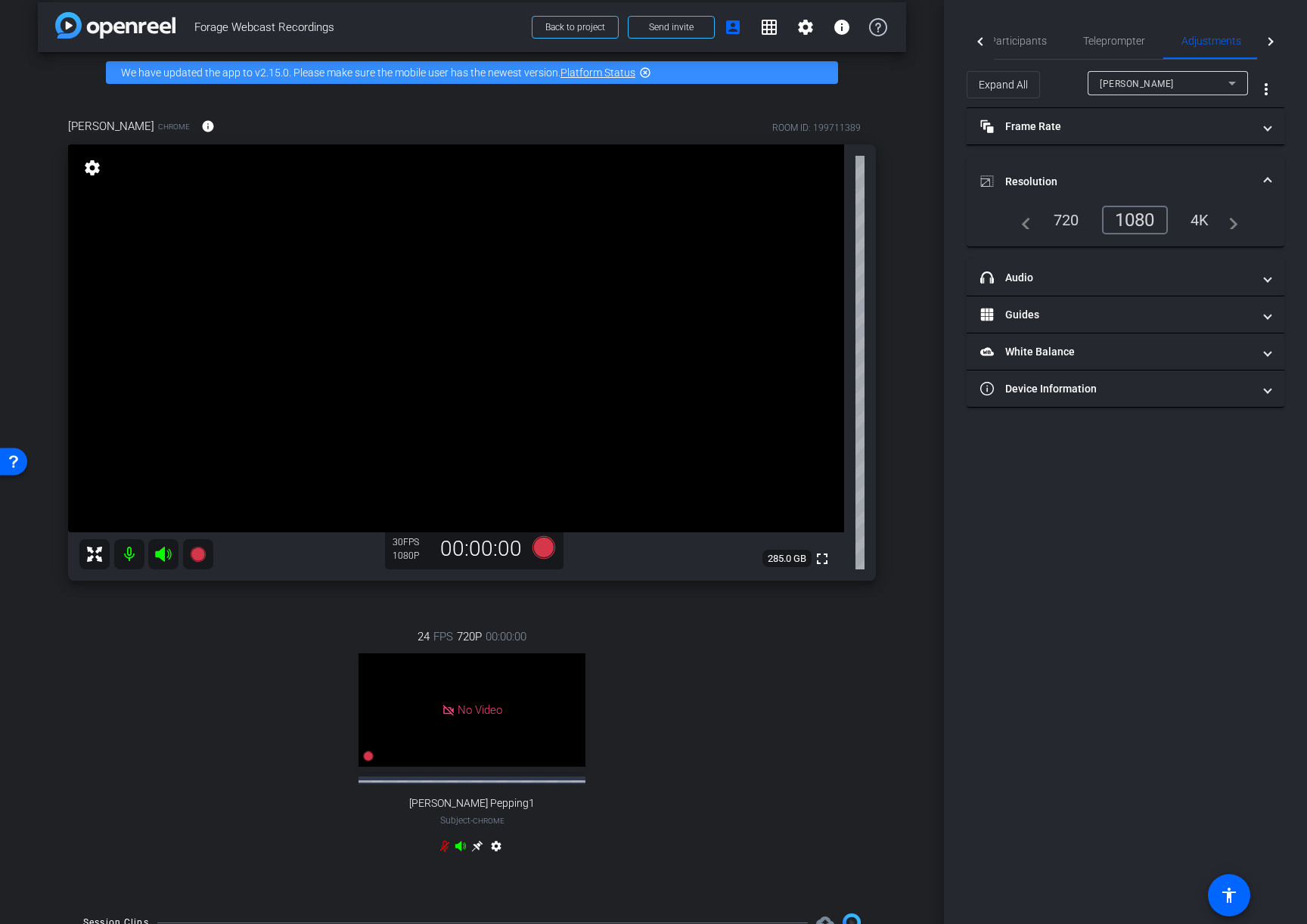
scroll to position [0, 0]
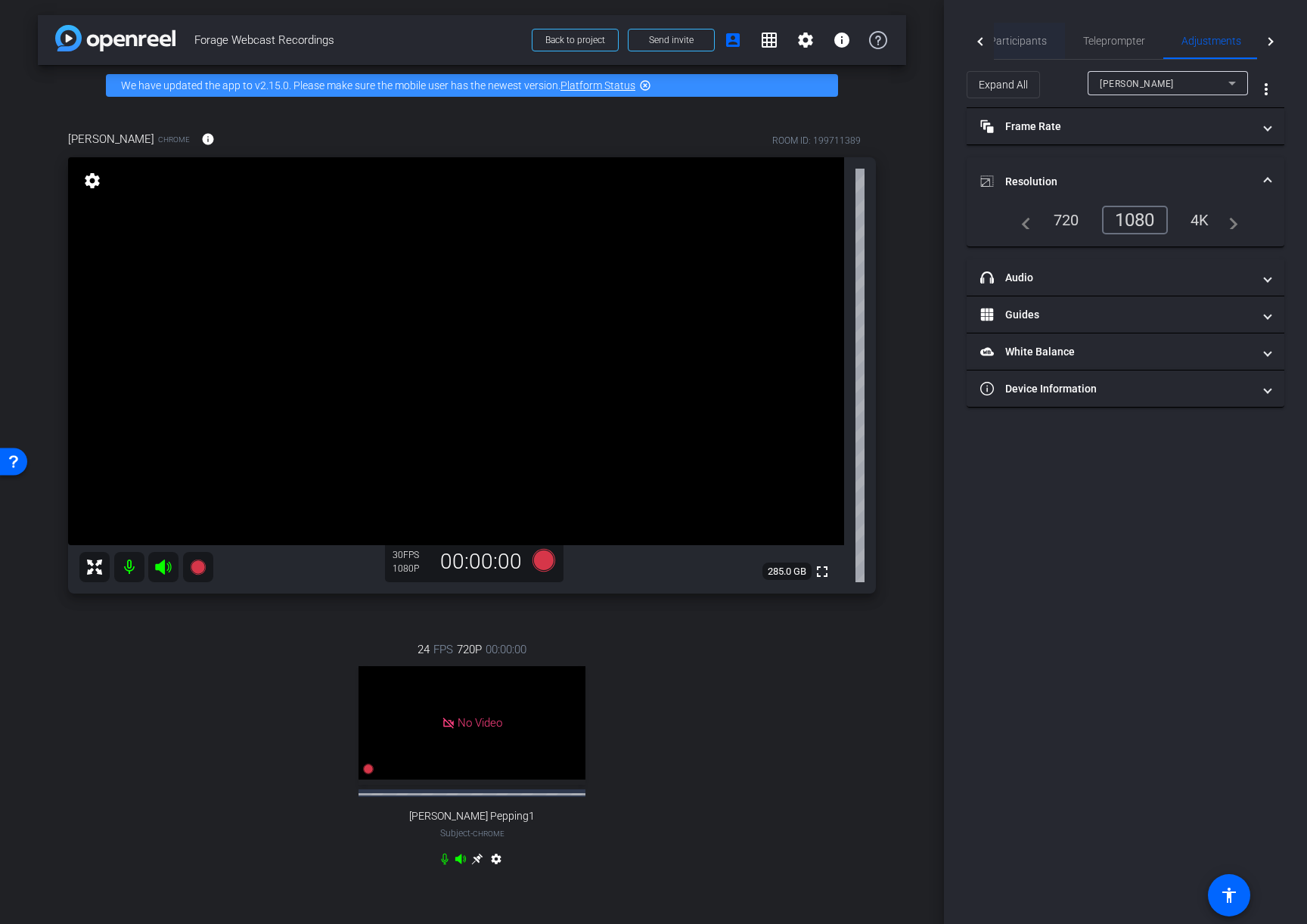
click at [1028, 47] on span "Participants" at bounding box center [1017, 41] width 57 height 37
